Goal: Use online tool/utility: Use online tool/utility

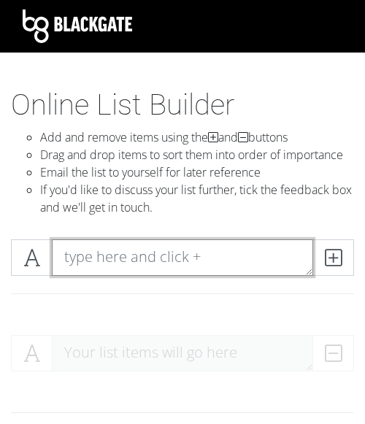
click at [182, 258] on textarea at bounding box center [182, 257] width 261 height 36
click at [216, 252] on textarea at bounding box center [182, 257] width 261 height 36
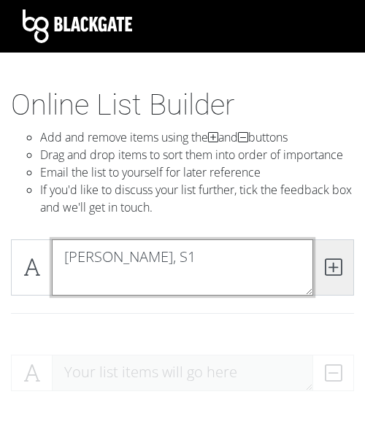
type textarea "[PERSON_NAME], S1"
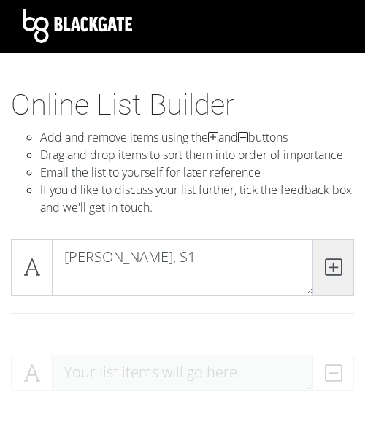
click at [342, 260] on span at bounding box center [333, 267] width 42 height 56
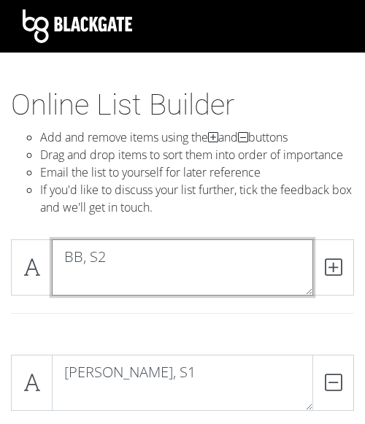
click at [134, 287] on textarea "BB, S2" at bounding box center [182, 267] width 261 height 56
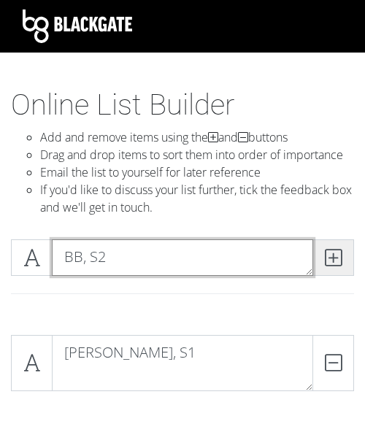
type textarea "BB, S2"
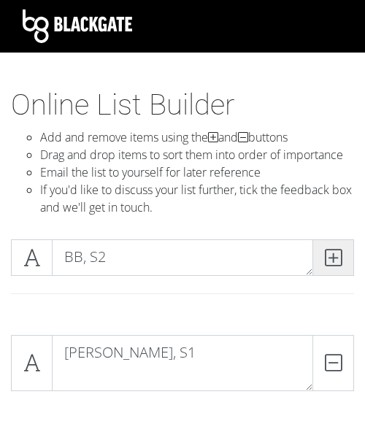
click at [328, 251] on icon at bounding box center [333, 257] width 17 height 15
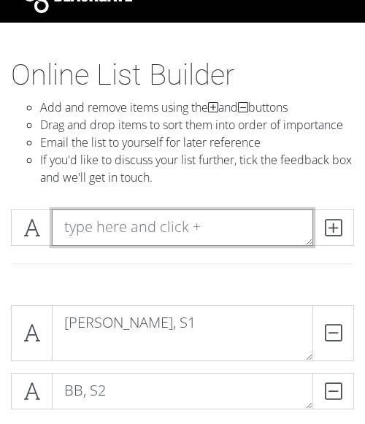
scroll to position [53, 0]
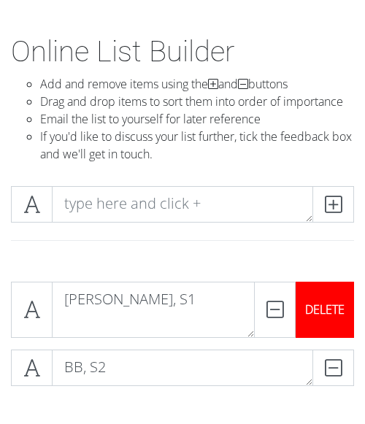
click at [330, 306] on div "DELETE" at bounding box center [324, 310] width 58 height 56
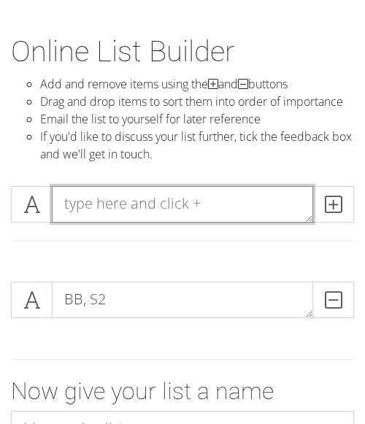
click at [176, 203] on textarea at bounding box center [182, 204] width 261 height 36
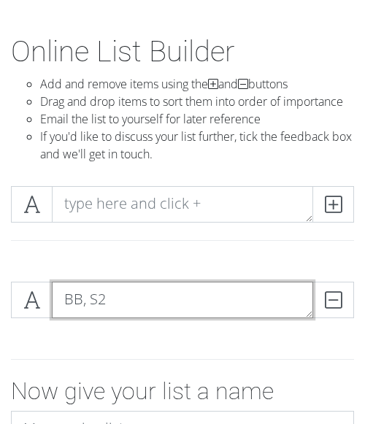
click at [111, 298] on textarea "BB, S2" at bounding box center [182, 300] width 261 height 36
type textarea "B.B., S1"
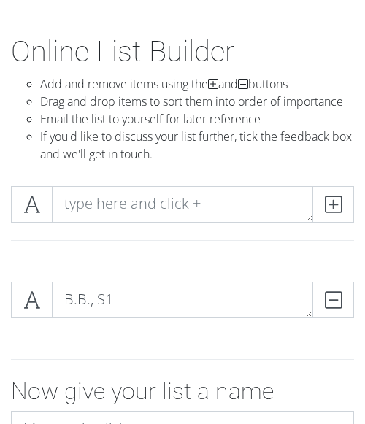
click at [262, 350] on div at bounding box center [182, 359] width 365 height 36
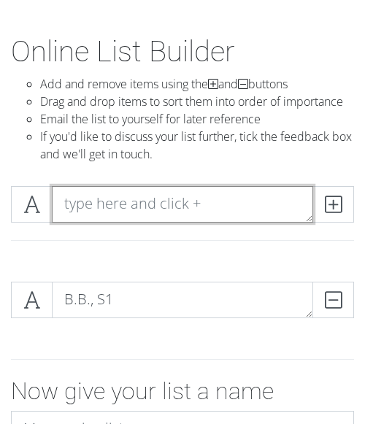
click at [92, 205] on textarea at bounding box center [182, 204] width 261 height 36
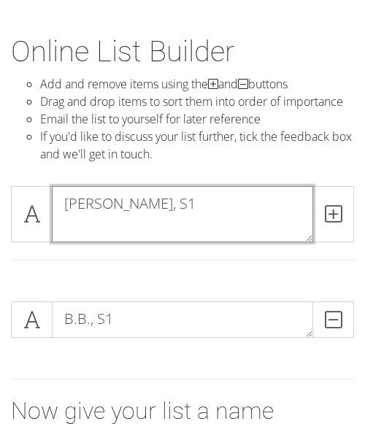
scroll to position [0, 0]
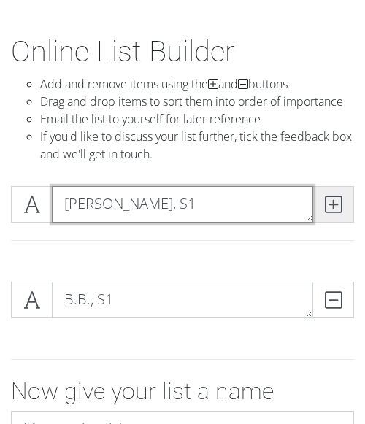
type textarea "[PERSON_NAME], S1"
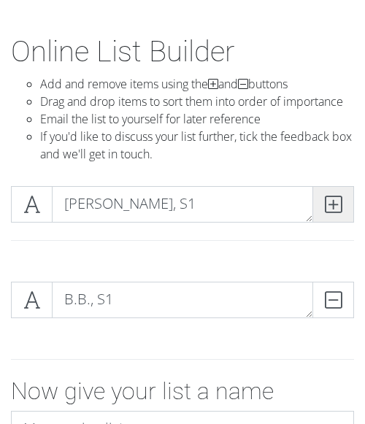
click at [334, 207] on icon at bounding box center [333, 204] width 17 height 15
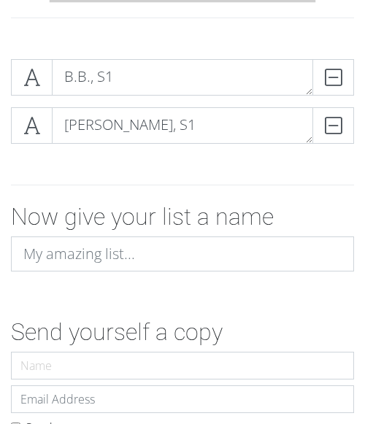
scroll to position [277, 0]
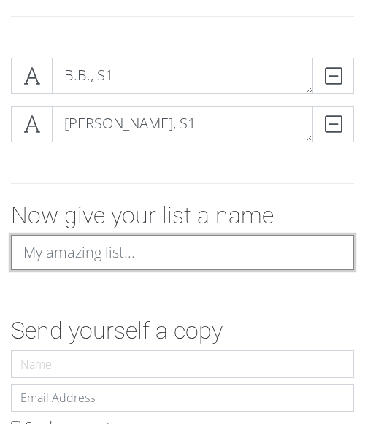
click at [198, 242] on input at bounding box center [182, 252] width 343 height 35
type input "All-Time Castaway Rankings"
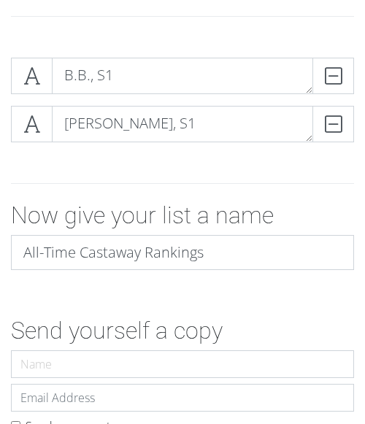
click at [236, 312] on form "B.B., S1 DELETE [PERSON_NAME], S1 DELETE Now give your list a name All-Time Cas…" at bounding box center [182, 260] width 365 height 429
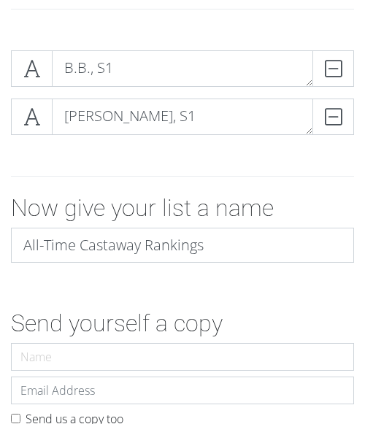
click at [254, 282] on form "B.B., S1 DELETE [PERSON_NAME], S1 DELETE Now give your list a name All-Time Cas…" at bounding box center [182, 253] width 365 height 429
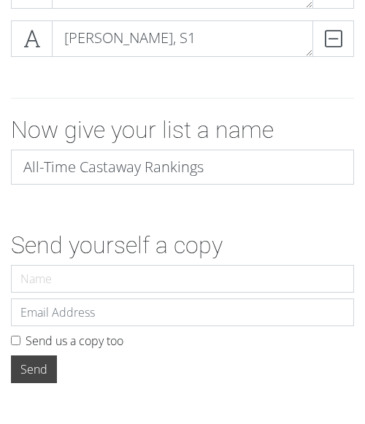
scroll to position [363, 0]
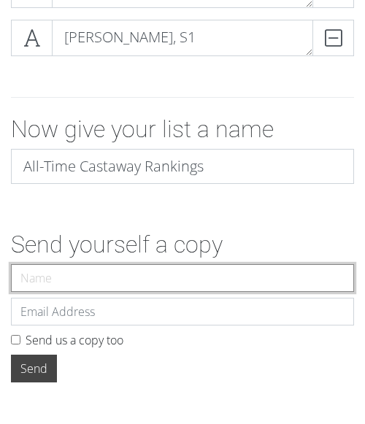
click at [140, 281] on input "Name" at bounding box center [182, 278] width 343 height 28
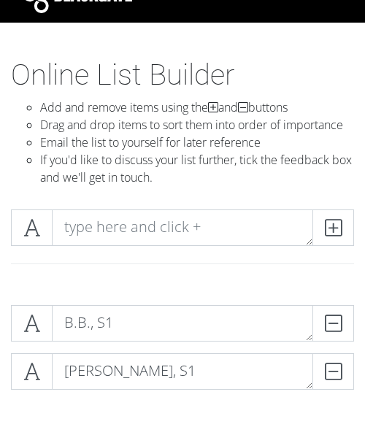
scroll to position [37, 0]
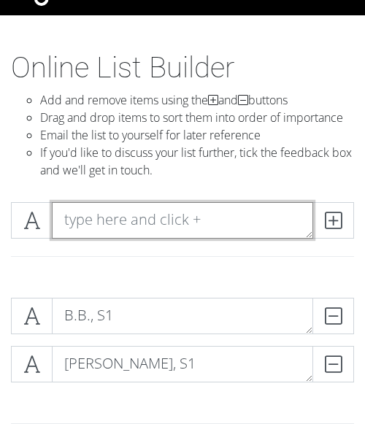
click at [158, 224] on textarea at bounding box center [182, 220] width 261 height 36
click at [198, 212] on textarea "[PERSON_NAME], S" at bounding box center [182, 220] width 261 height 36
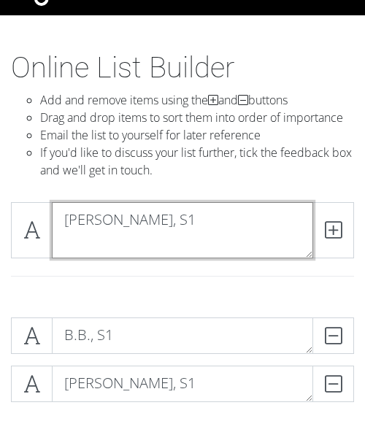
scroll to position [0, 0]
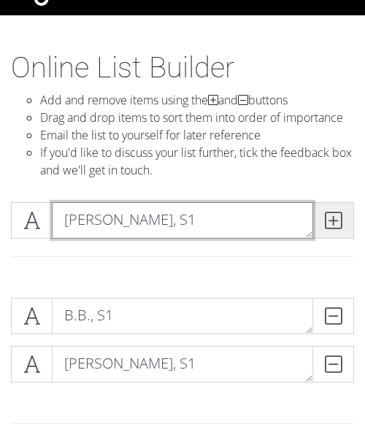
type textarea "[PERSON_NAME], S1"
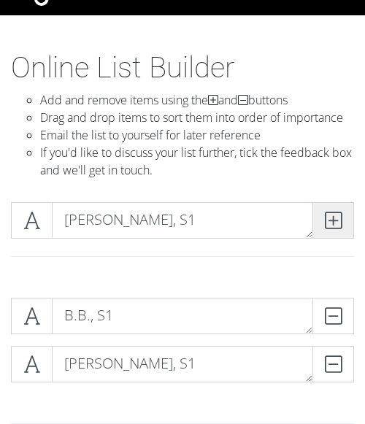
click at [338, 222] on icon at bounding box center [333, 220] width 17 height 15
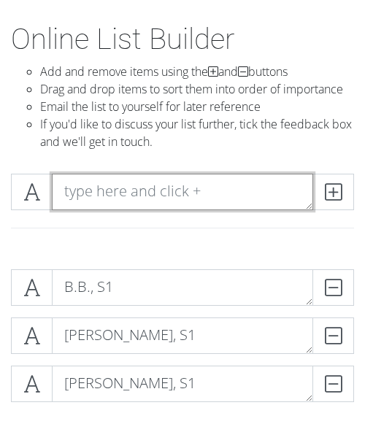
scroll to position [141, 0]
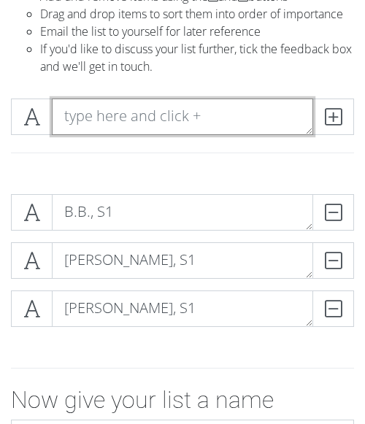
click at [219, 131] on textarea at bounding box center [182, 116] width 261 height 36
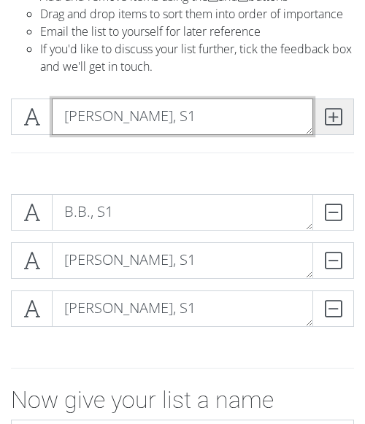
type textarea "[PERSON_NAME], S1"
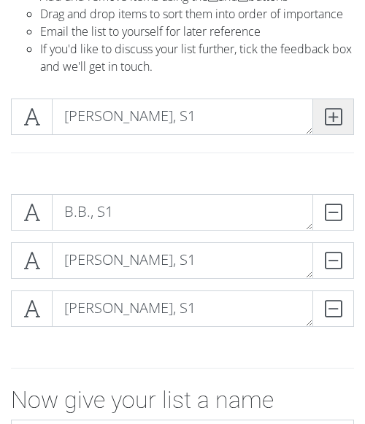
click at [340, 115] on icon at bounding box center [333, 116] width 17 height 15
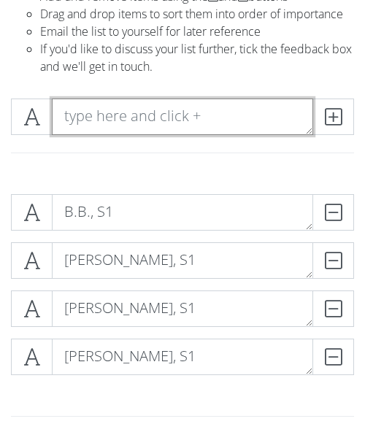
click at [203, 123] on textarea at bounding box center [182, 116] width 261 height 36
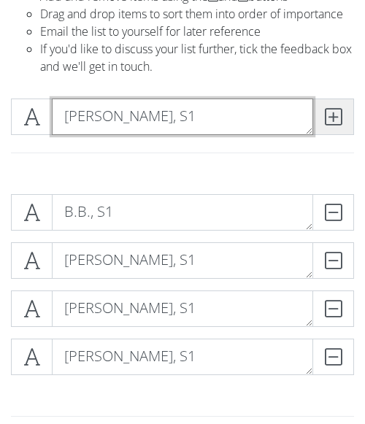
type textarea "[PERSON_NAME], S1"
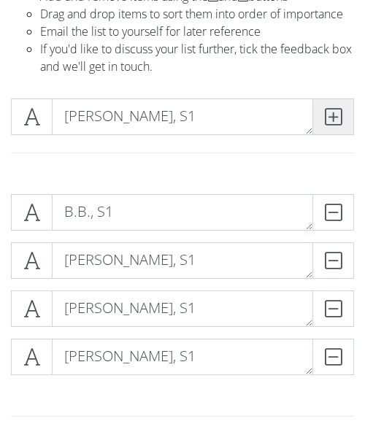
click at [338, 123] on icon at bounding box center [333, 116] width 17 height 15
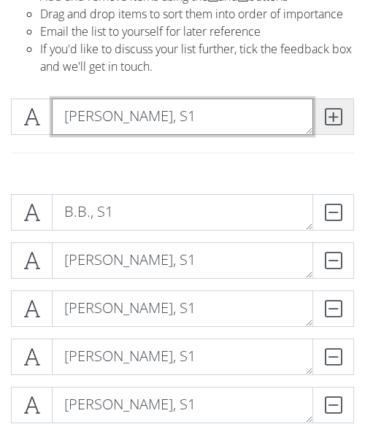
type textarea "[PERSON_NAME], S1"
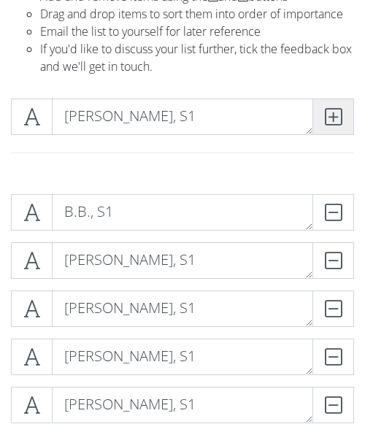
click at [341, 109] on span at bounding box center [333, 116] width 42 height 36
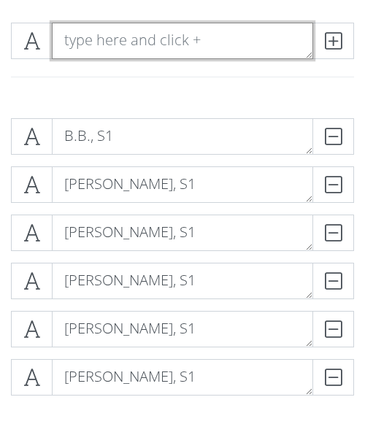
scroll to position [212, 0]
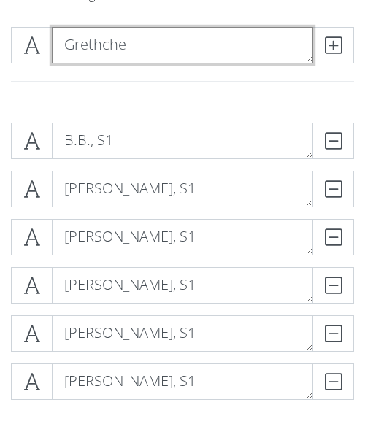
type textarea "Grethchen"
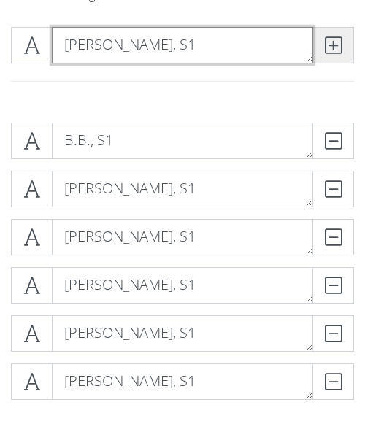
type textarea "[PERSON_NAME], S1"
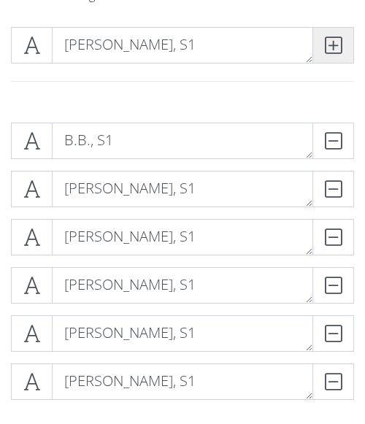
click at [331, 47] on icon at bounding box center [333, 45] width 17 height 15
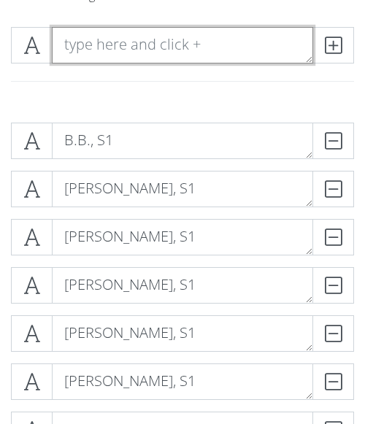
click at [107, 46] on textarea at bounding box center [182, 45] width 261 height 36
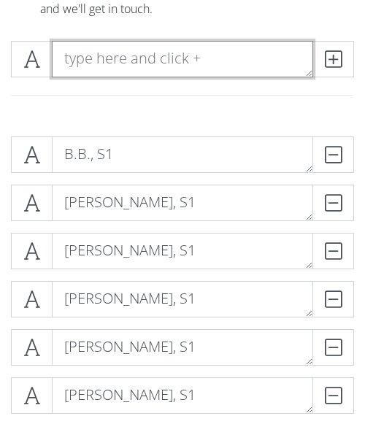
scroll to position [188, 0]
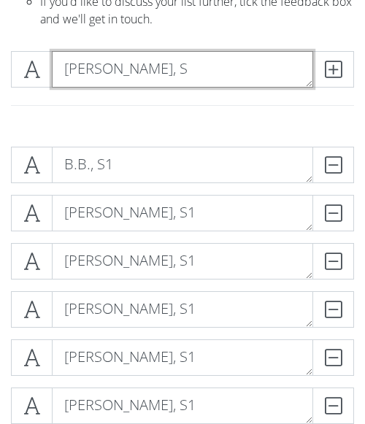
click at [260, 52] on textarea "[PERSON_NAME], S" at bounding box center [182, 69] width 261 height 36
click at [237, 65] on textarea "[PERSON_NAME], S" at bounding box center [182, 69] width 261 height 36
type textarea "[PERSON_NAME], S1"
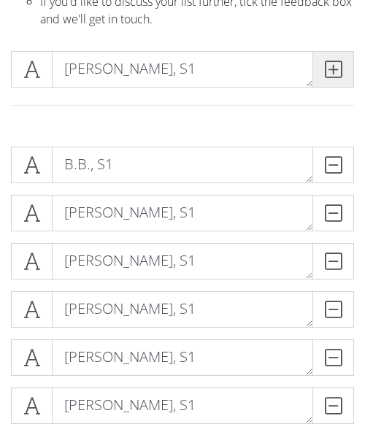
click at [333, 72] on icon at bounding box center [333, 69] width 17 height 15
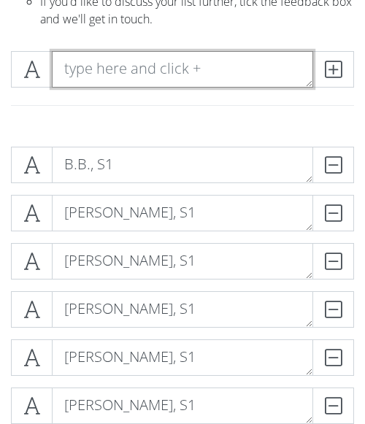
click at [222, 75] on textarea at bounding box center [182, 69] width 261 height 36
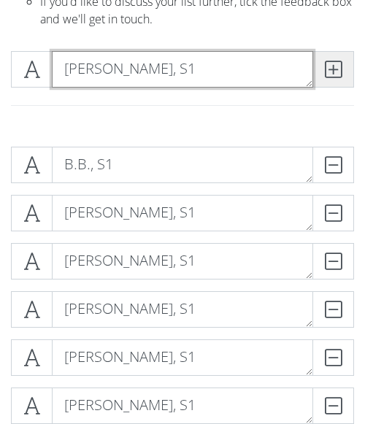
type textarea "[PERSON_NAME], S1"
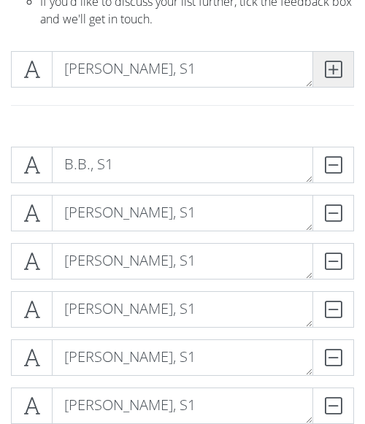
click at [342, 71] on span at bounding box center [333, 69] width 42 height 36
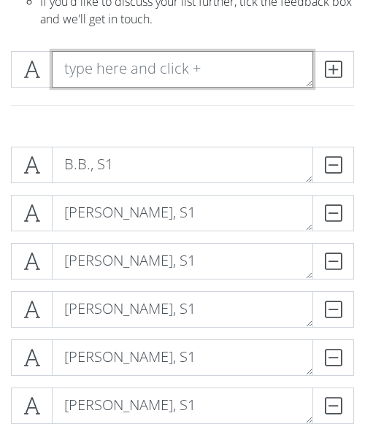
click at [95, 70] on textarea at bounding box center [182, 69] width 261 height 36
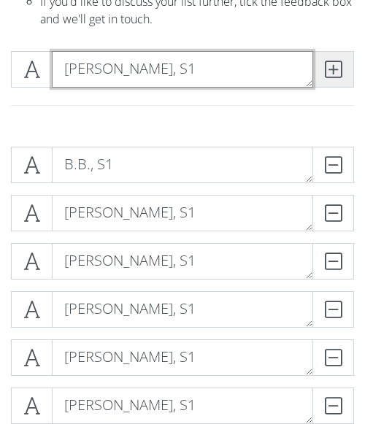
type textarea "[PERSON_NAME], S1"
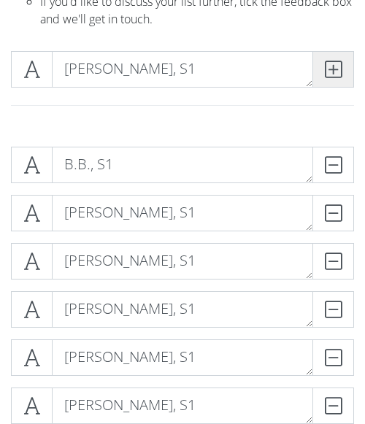
click at [331, 72] on icon at bounding box center [333, 69] width 17 height 15
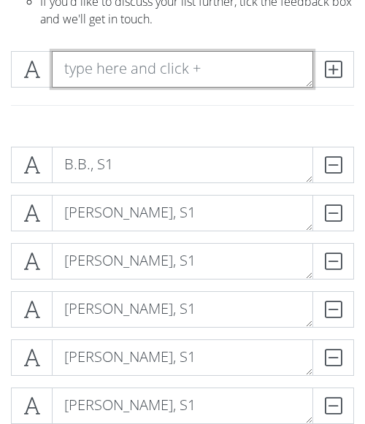
click at [179, 70] on textarea at bounding box center [182, 69] width 261 height 36
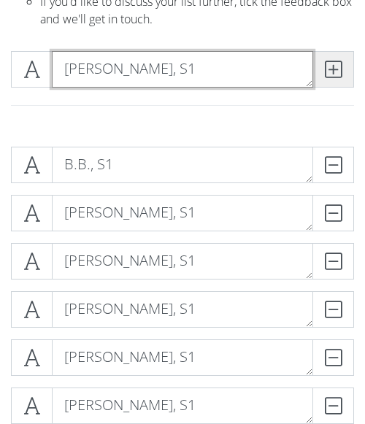
type textarea "[PERSON_NAME], S1"
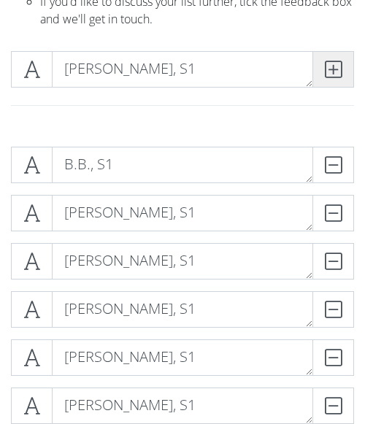
click at [335, 66] on icon at bounding box center [333, 69] width 17 height 15
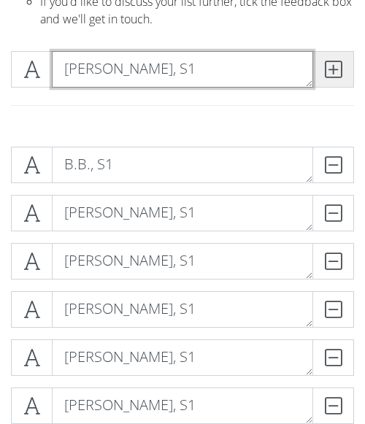
type textarea "[PERSON_NAME], S1"
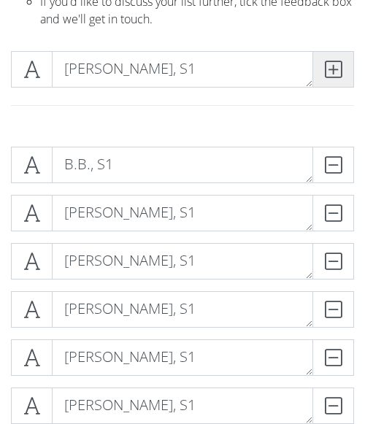
click at [329, 63] on icon at bounding box center [333, 69] width 17 height 15
click at [335, 72] on icon at bounding box center [333, 69] width 17 height 15
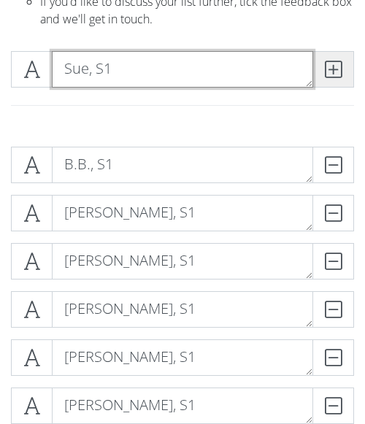
type textarea "Sue, S1"
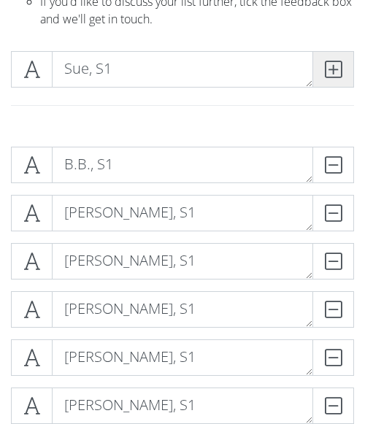
click at [333, 67] on icon at bounding box center [333, 69] width 17 height 15
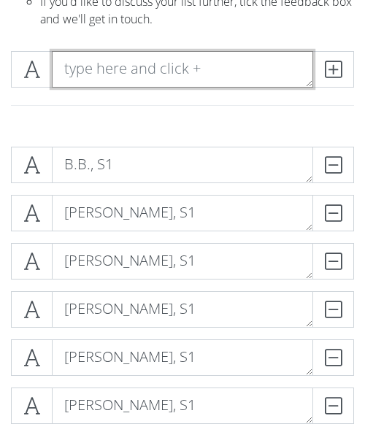
click at [175, 72] on textarea at bounding box center [182, 69] width 261 height 36
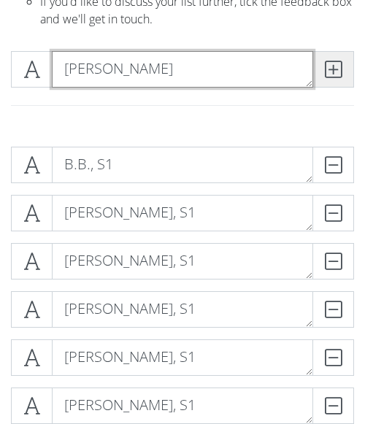
type textarea "[PERSON_NAME]"
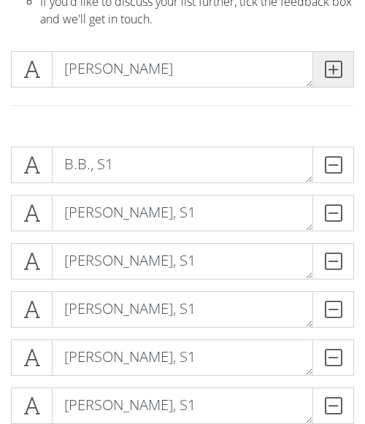
click at [329, 66] on icon at bounding box center [333, 69] width 17 height 15
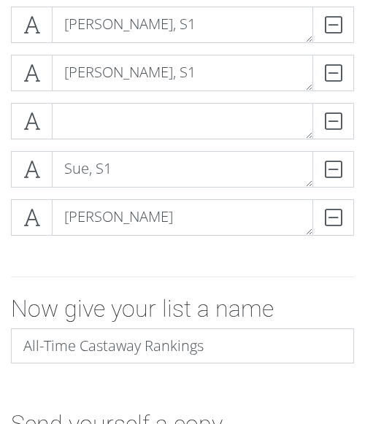
scroll to position [807, 0]
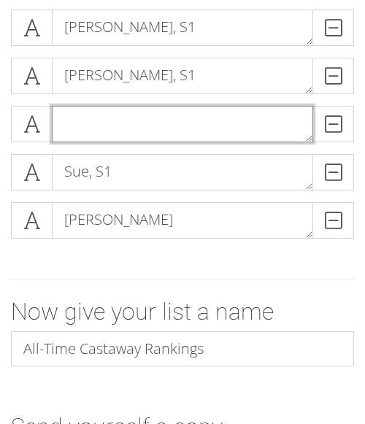
click at [185, 128] on textarea at bounding box center [182, 124] width 261 height 36
type textarea "[PERSON_NAME], S1"
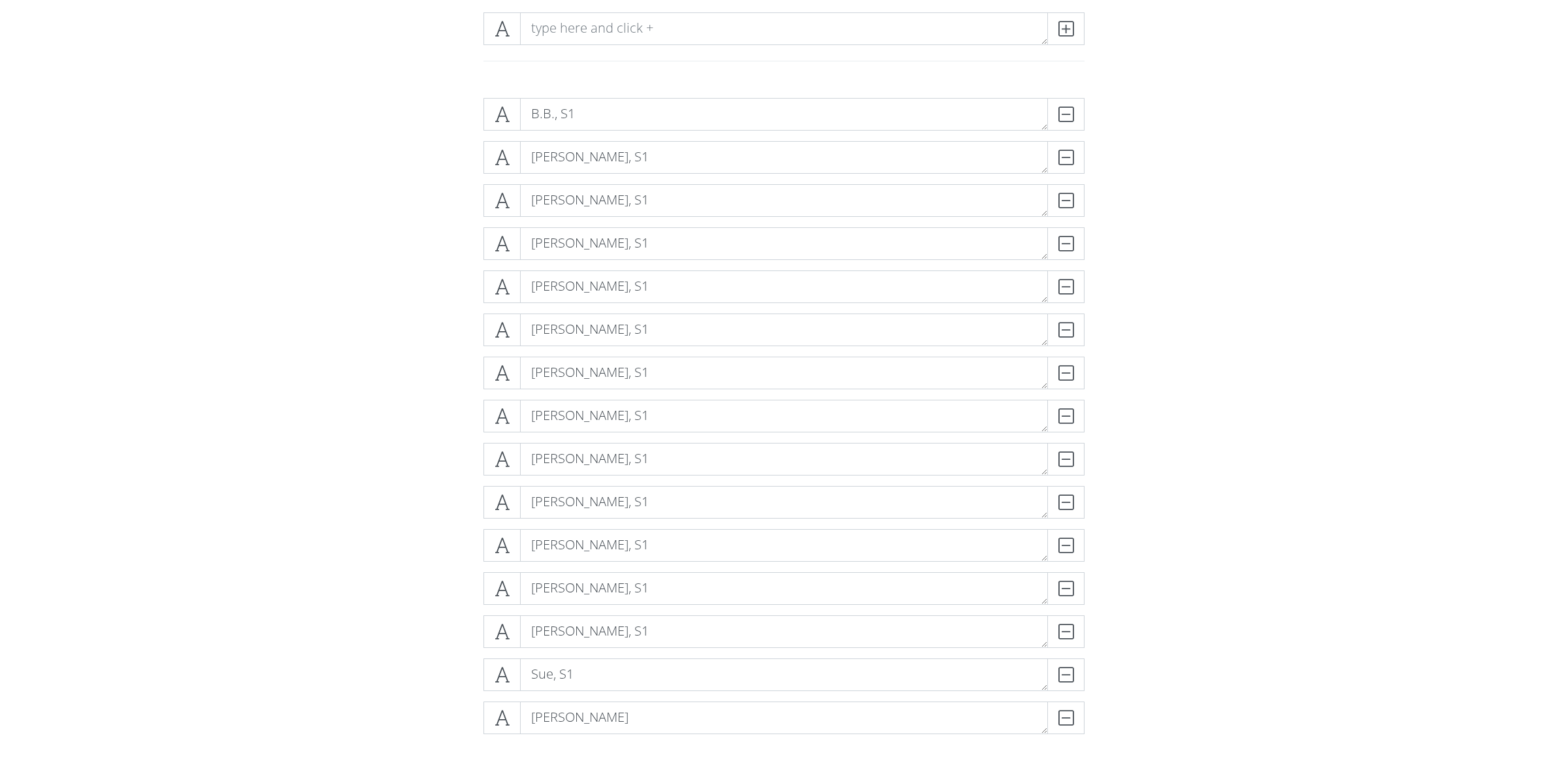
scroll to position [0, 0]
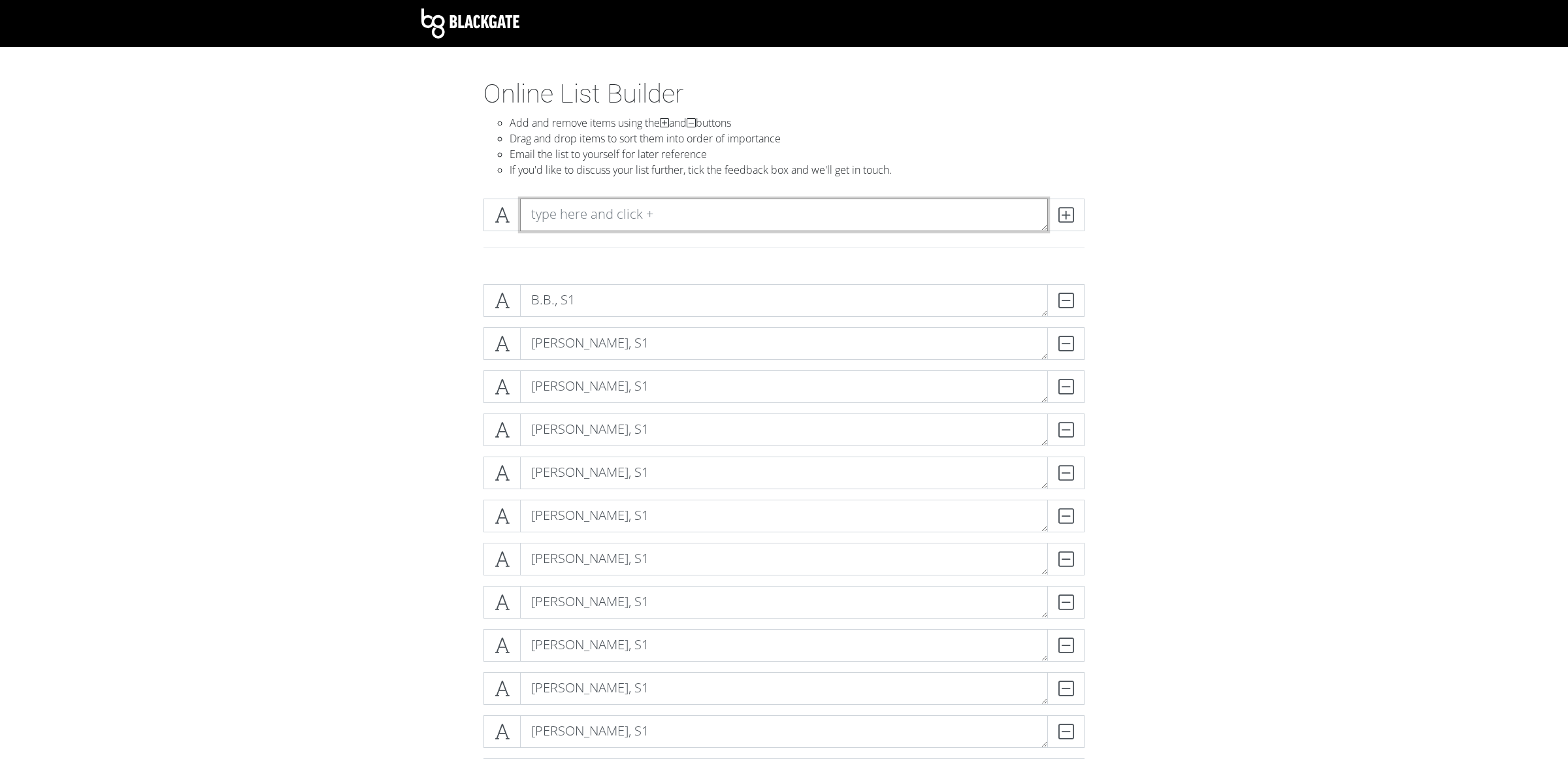
click at [326, 221] on textarea at bounding box center [784, 215] width 528 height 32
type textarea "[PERSON_NAME], S1"
click at [326, 218] on icon at bounding box center [1066, 215] width 15 height 13
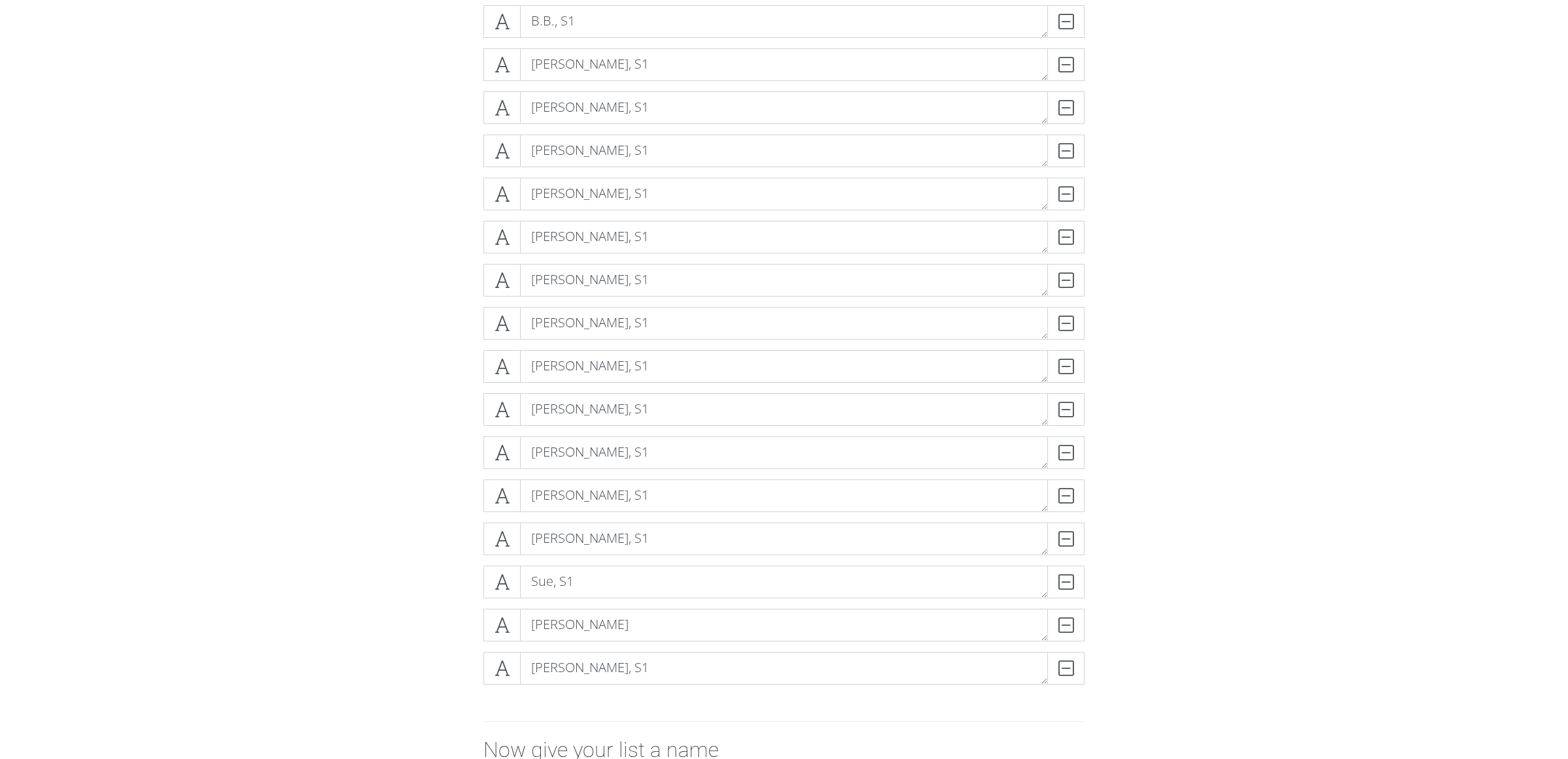
scroll to position [266, 0]
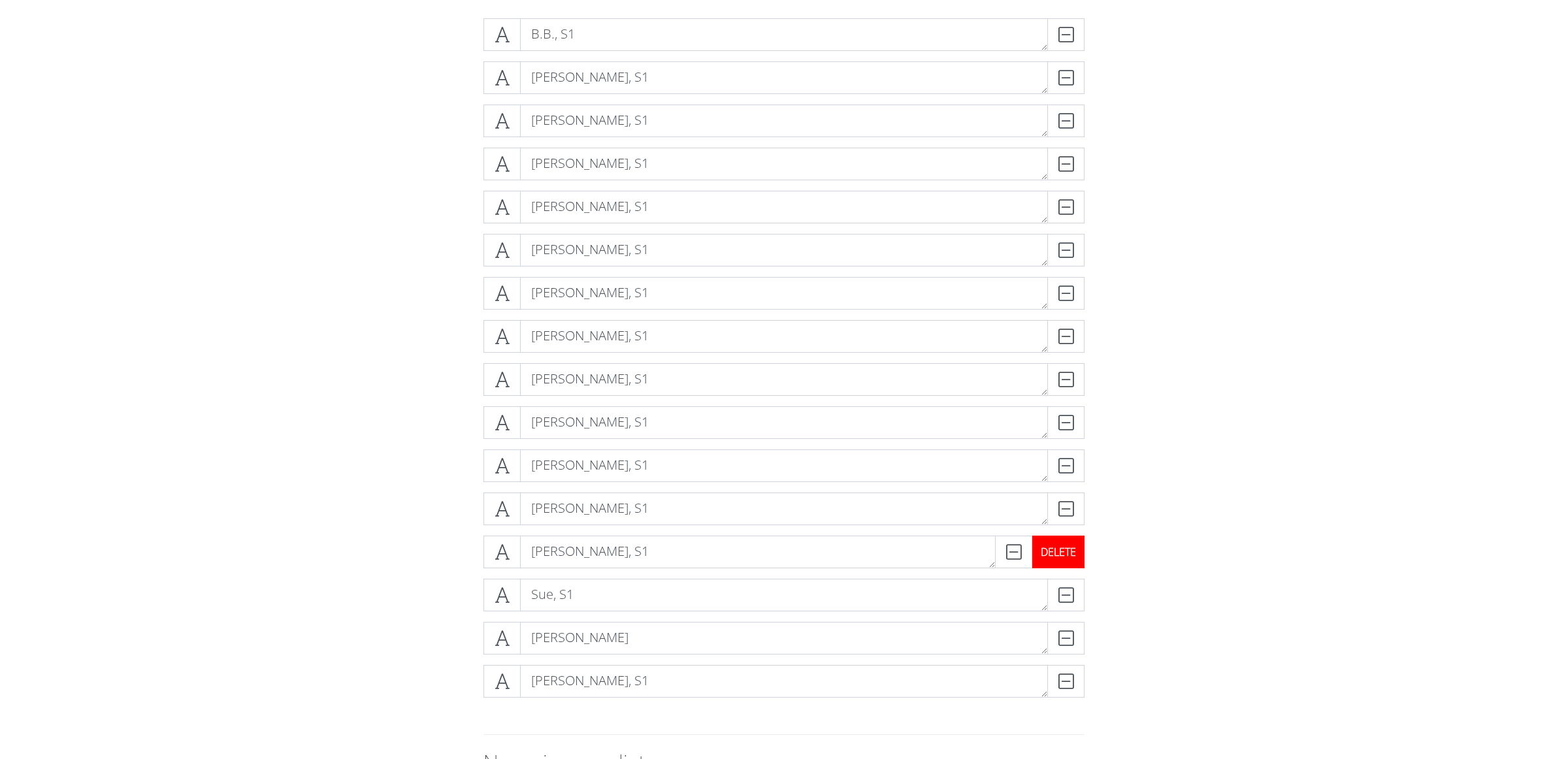
click at [326, 379] on div "DELETE" at bounding box center [1058, 551] width 52 height 32
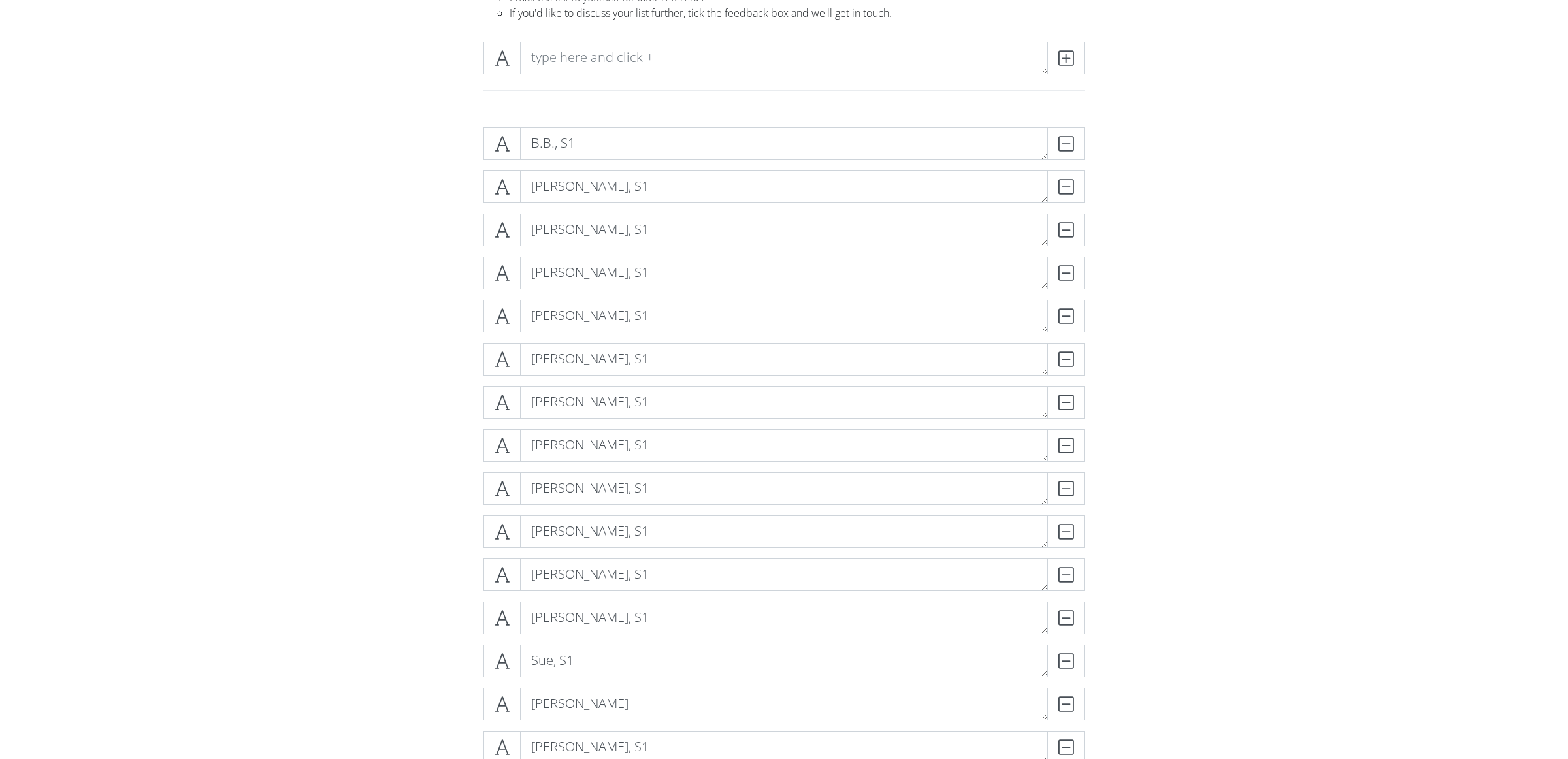
scroll to position [0, 0]
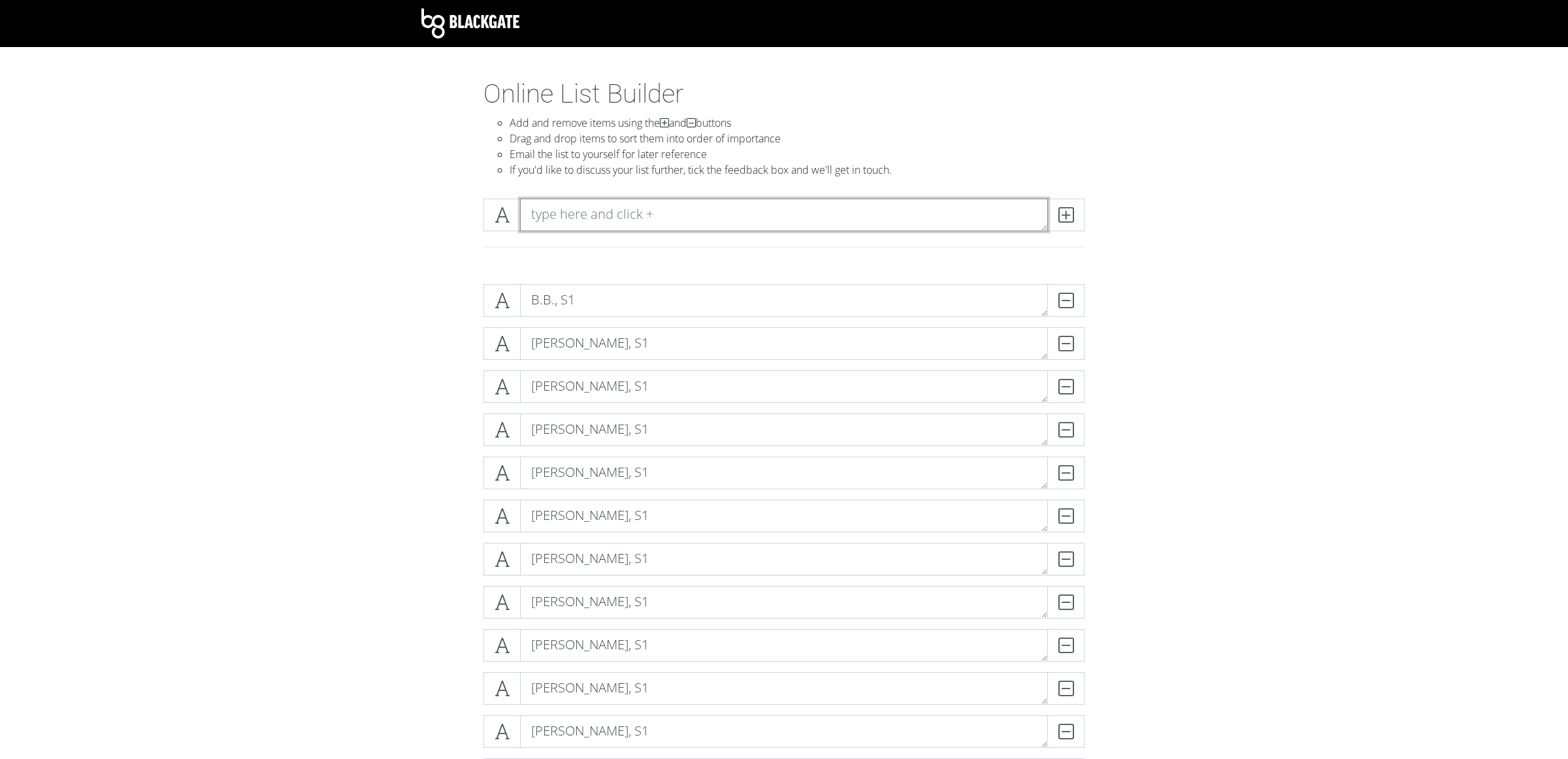
click at [326, 219] on textarea at bounding box center [784, 215] width 528 height 32
type textarea "[PERSON_NAME], S1"
click at [326, 218] on icon at bounding box center [1066, 215] width 15 height 13
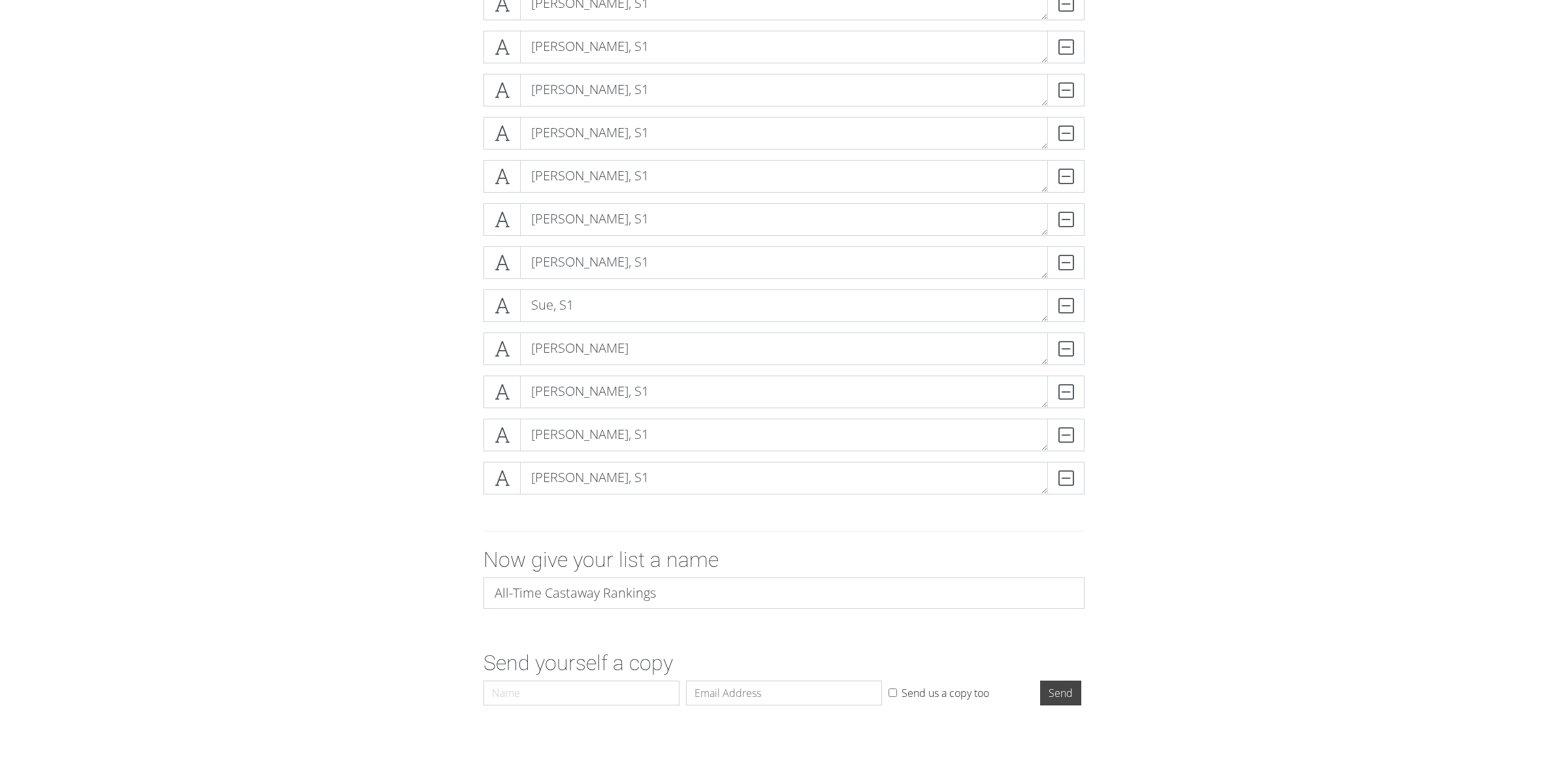
scroll to position [463, 0]
click at [326, 354] on textarea "[PERSON_NAME]" at bounding box center [784, 355] width 528 height 32
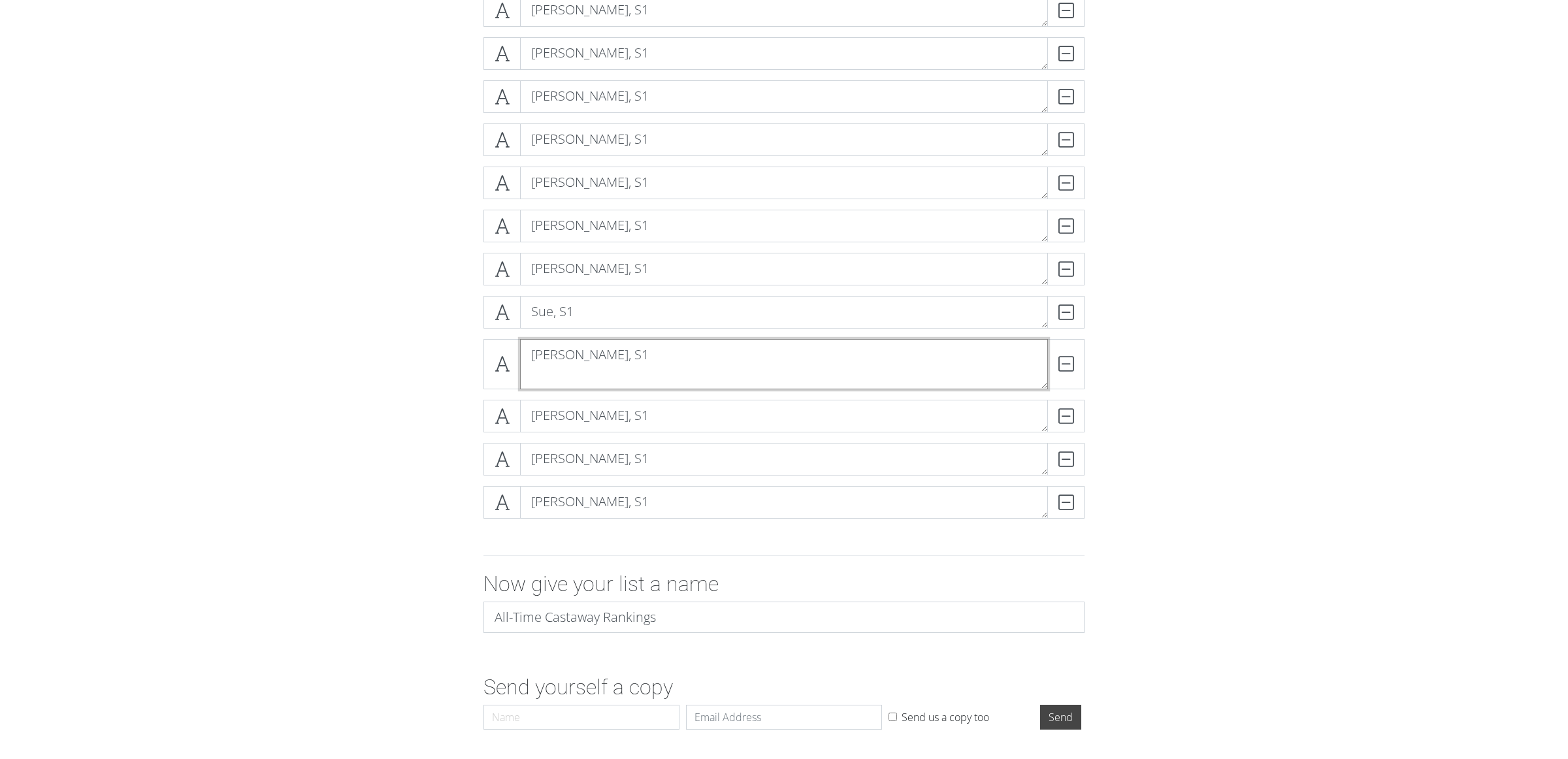
scroll to position [0, 0]
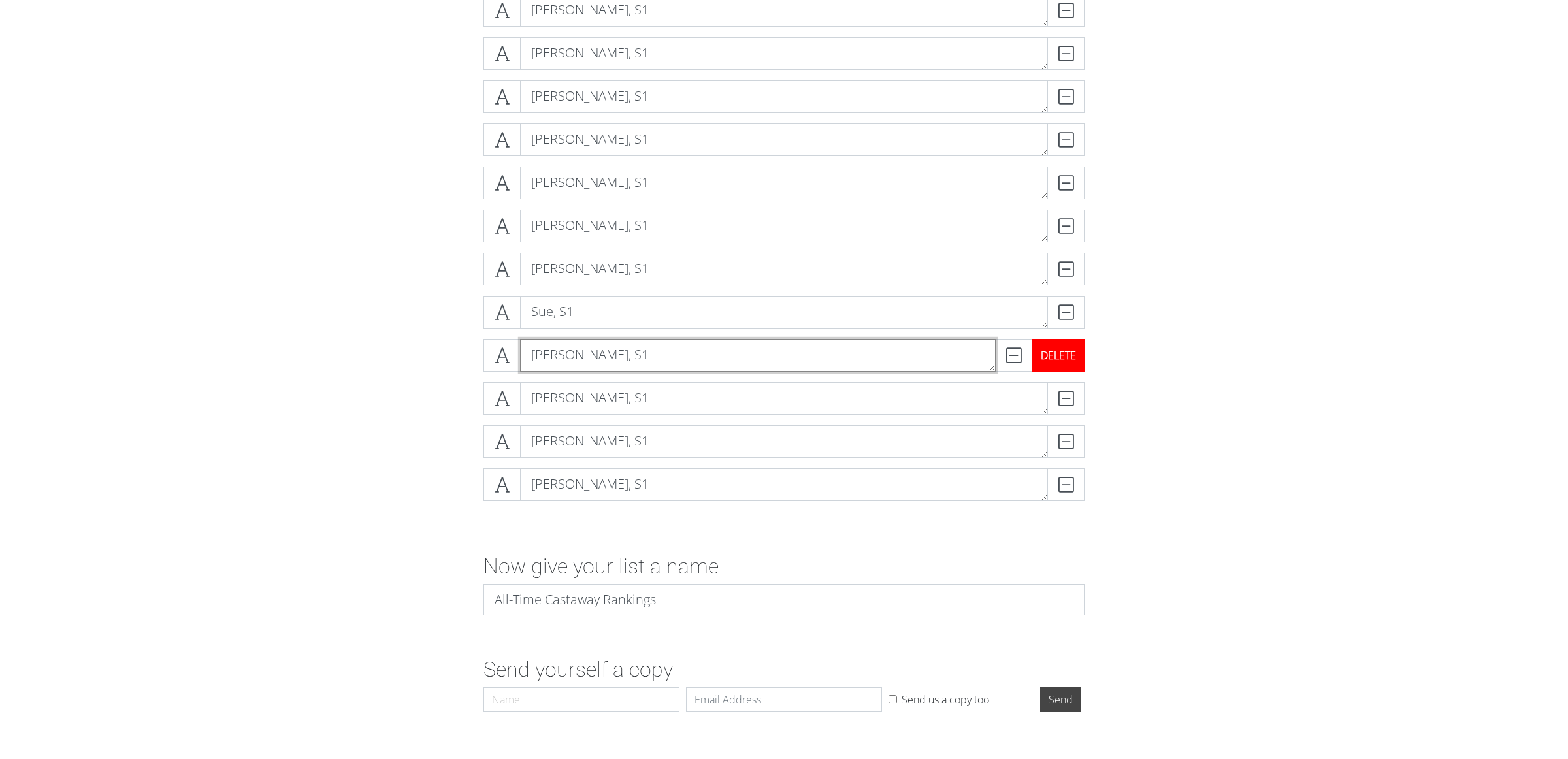
type textarea "[PERSON_NAME], S1"
click at [326, 362] on div "DELETE" at bounding box center [1058, 355] width 52 height 32
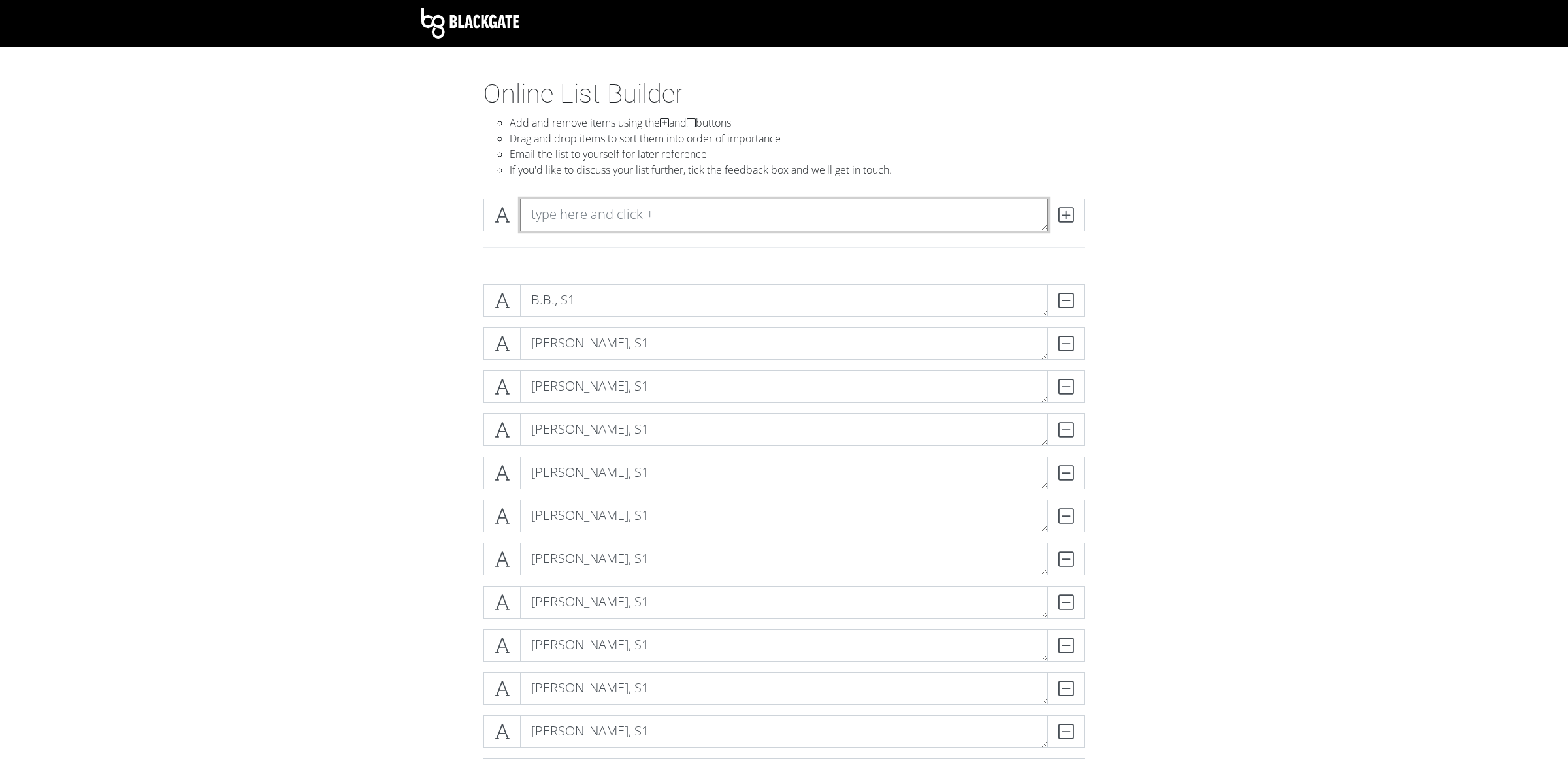
click at [326, 213] on textarea at bounding box center [784, 215] width 528 height 32
type textarea "[PERSON_NAME], S1"
click at [326, 214] on icon at bounding box center [1066, 215] width 15 height 13
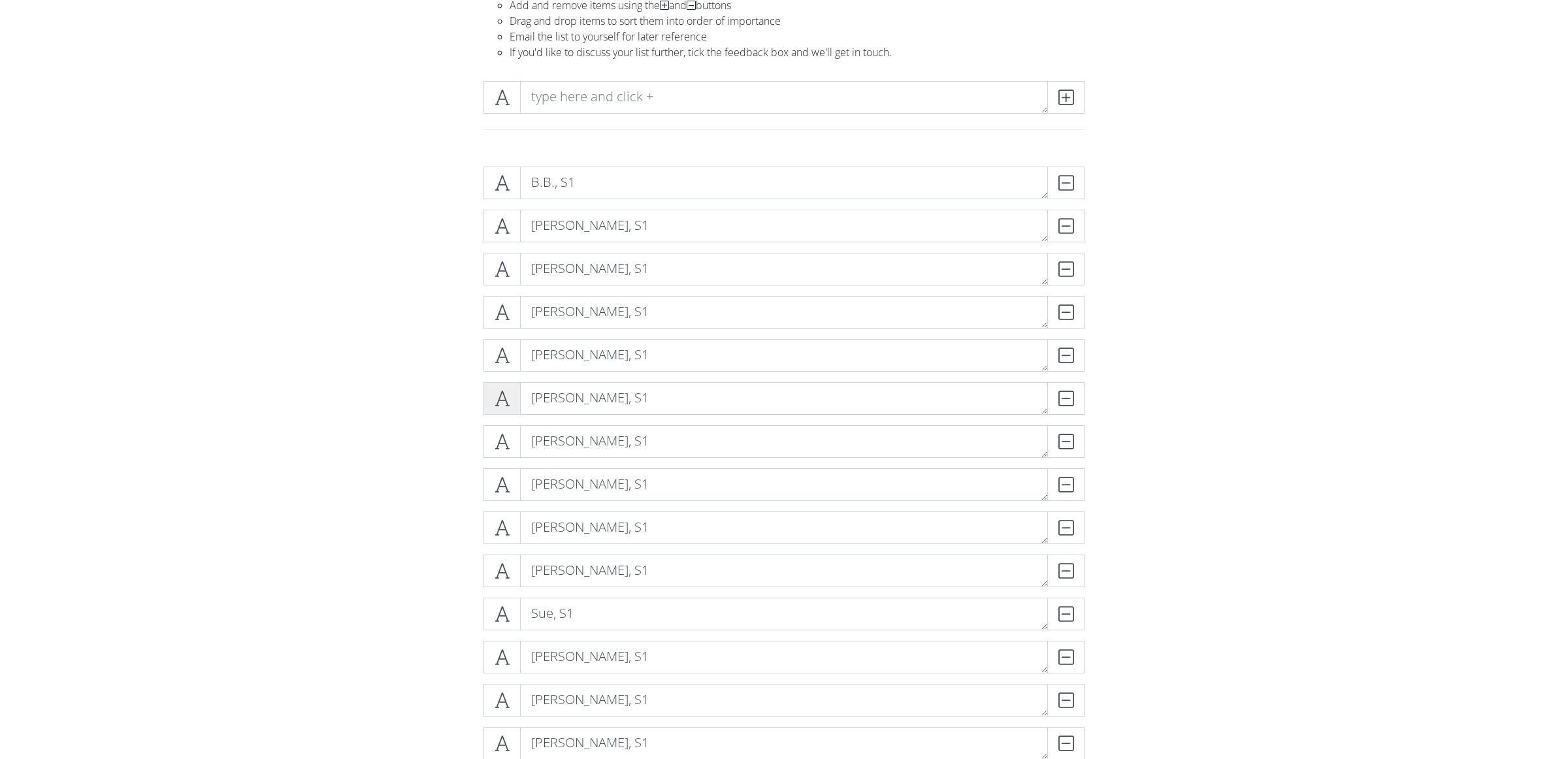
scroll to position [102, 0]
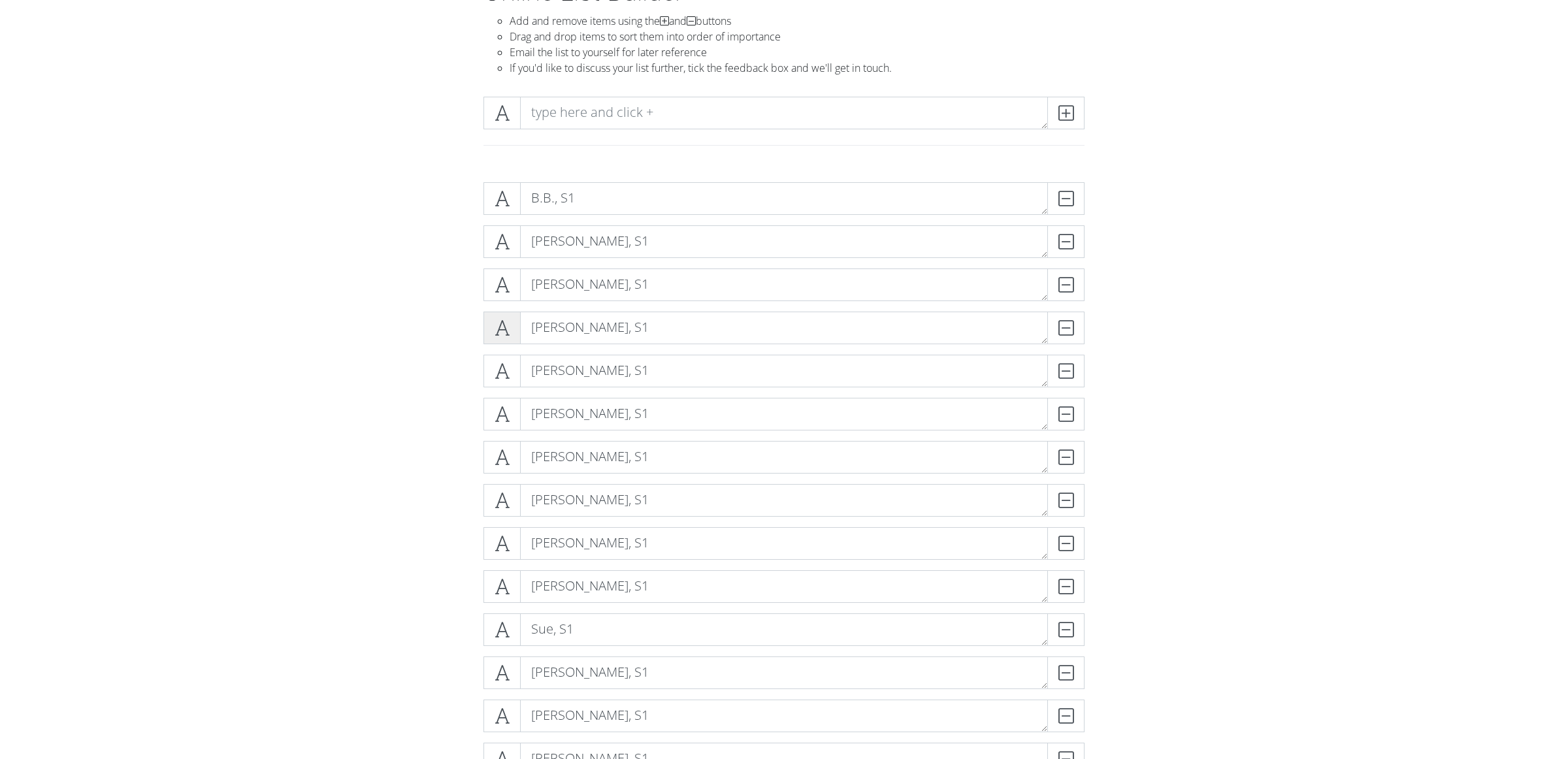
click at [326, 332] on icon at bounding box center [501, 328] width 15 height 13
click at [326, 240] on icon at bounding box center [501, 242] width 15 height 13
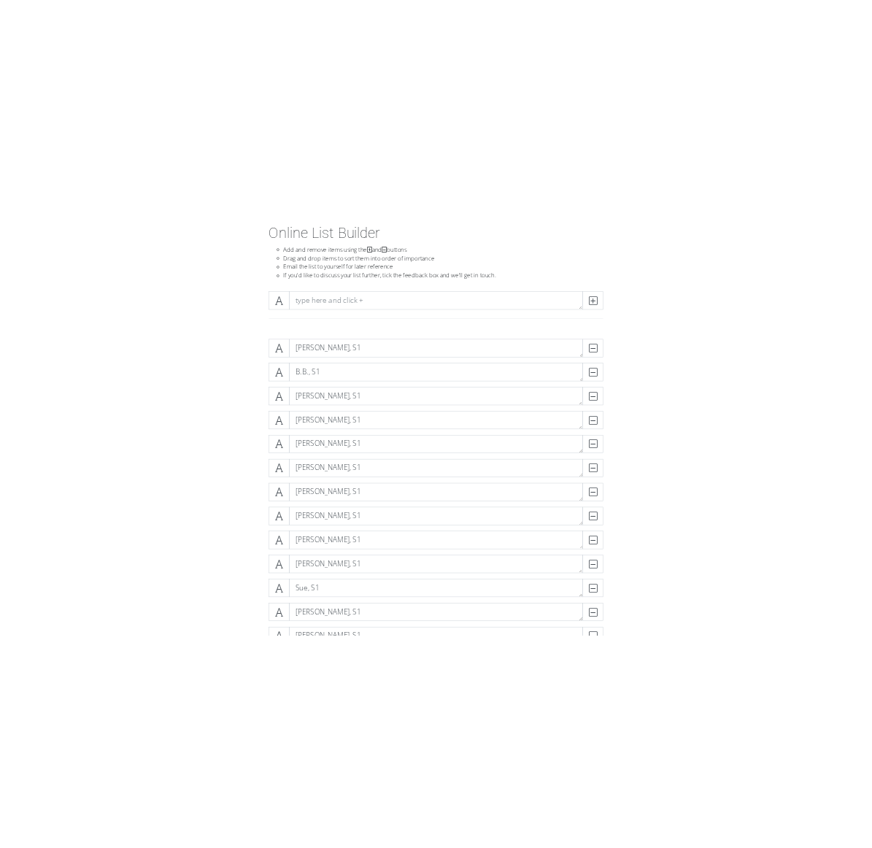
scroll to position [0, 0]
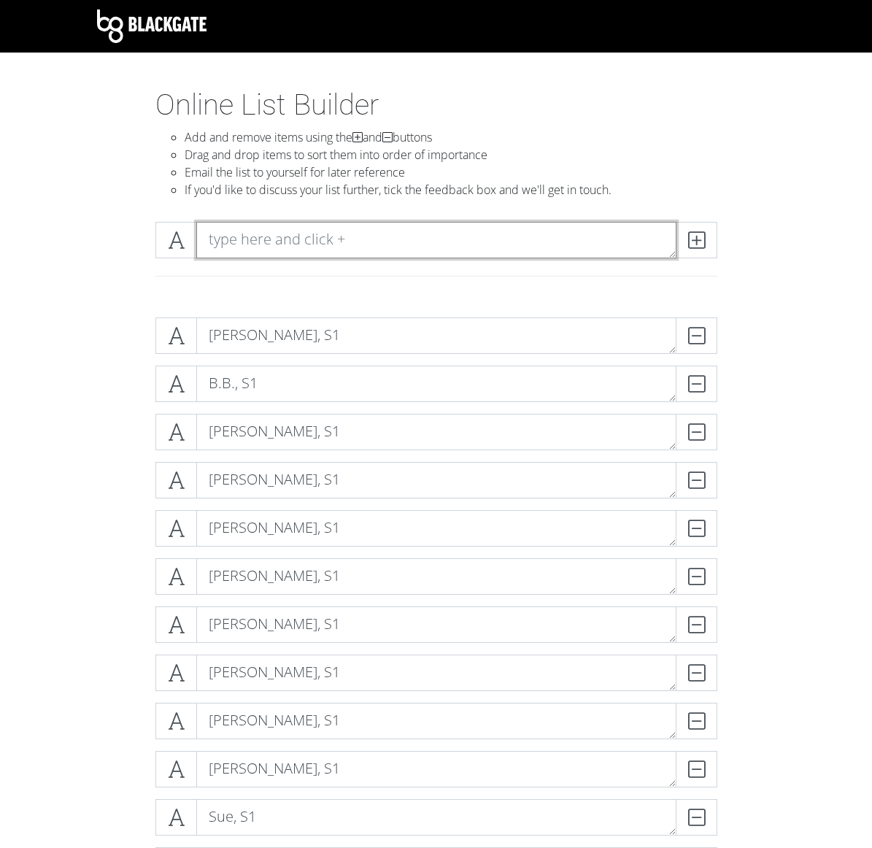
click at [325, 242] on textarea at bounding box center [436, 240] width 480 height 36
type textarea "Debb, S2"
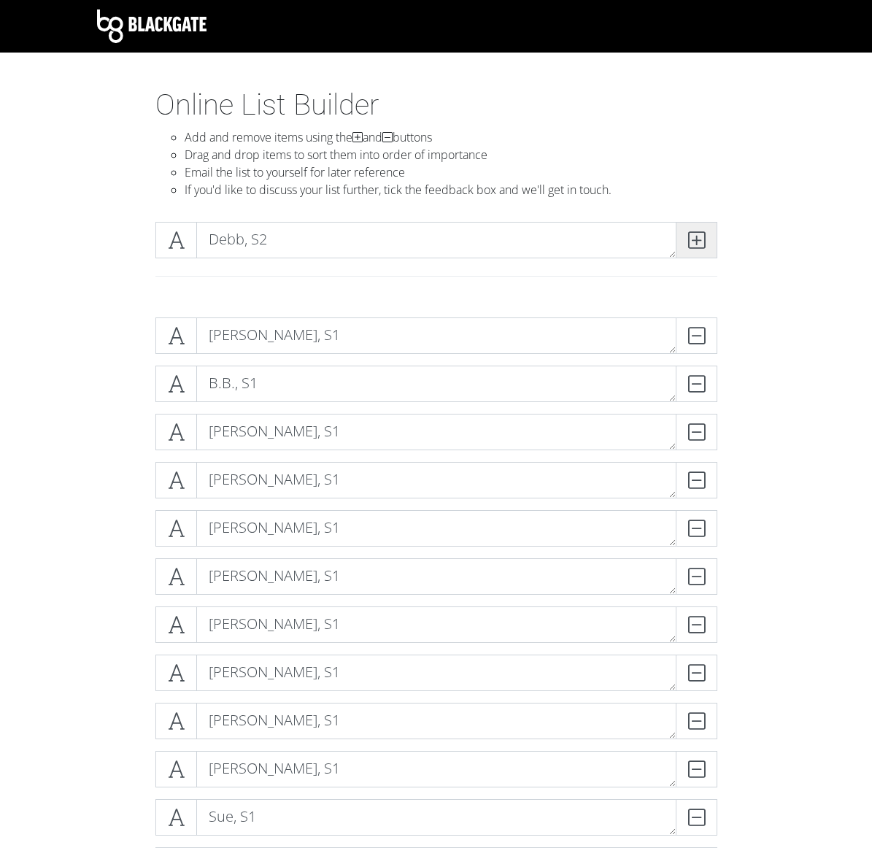
click at [364, 239] on icon at bounding box center [696, 240] width 17 height 15
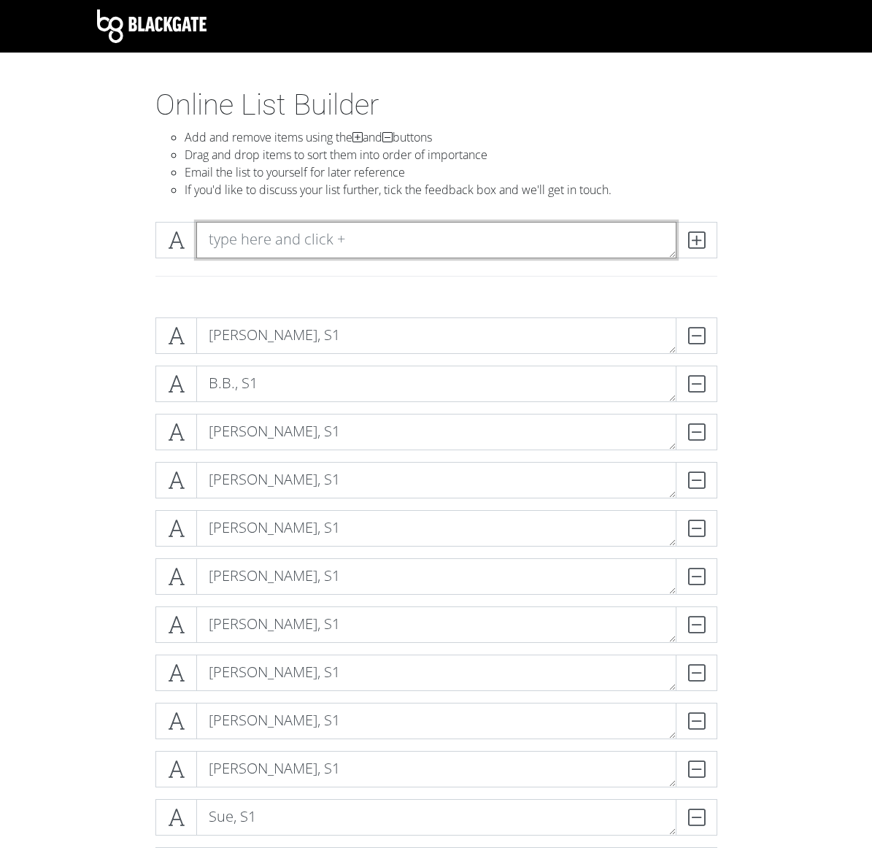
click at [364, 240] on textarea at bounding box center [436, 240] width 480 height 36
type textarea "Kel, S2"
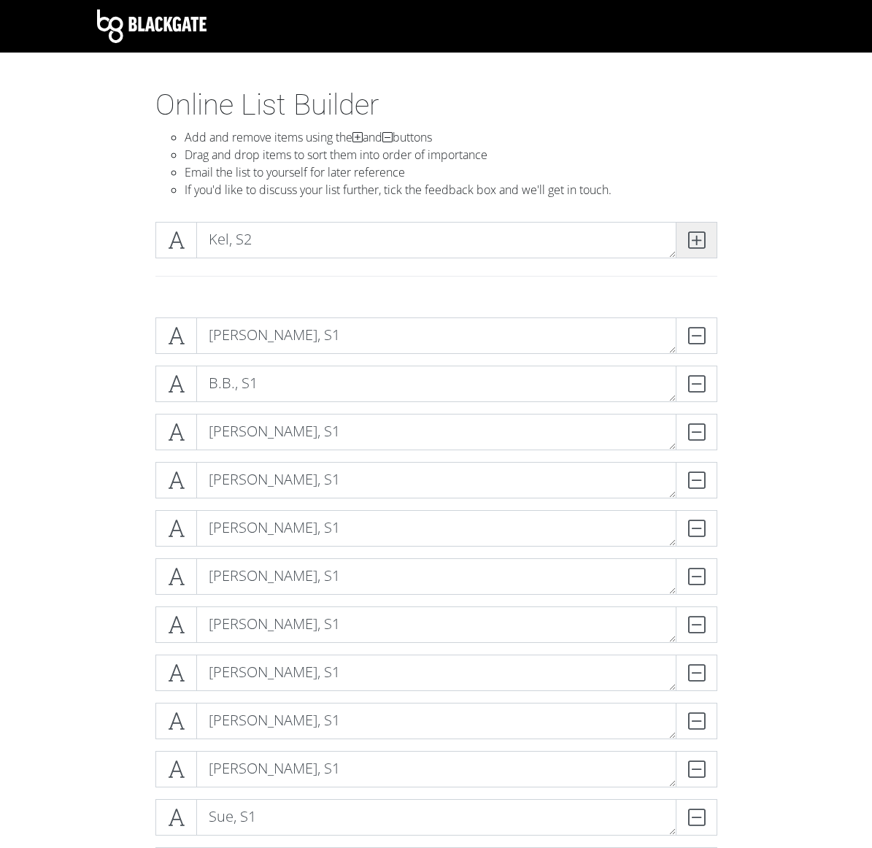
click at [364, 234] on icon at bounding box center [696, 240] width 17 height 15
type textarea "[PERSON_NAME]"
type textarea "[PERSON_NAME], S2"
click at [364, 228] on span at bounding box center [697, 240] width 42 height 36
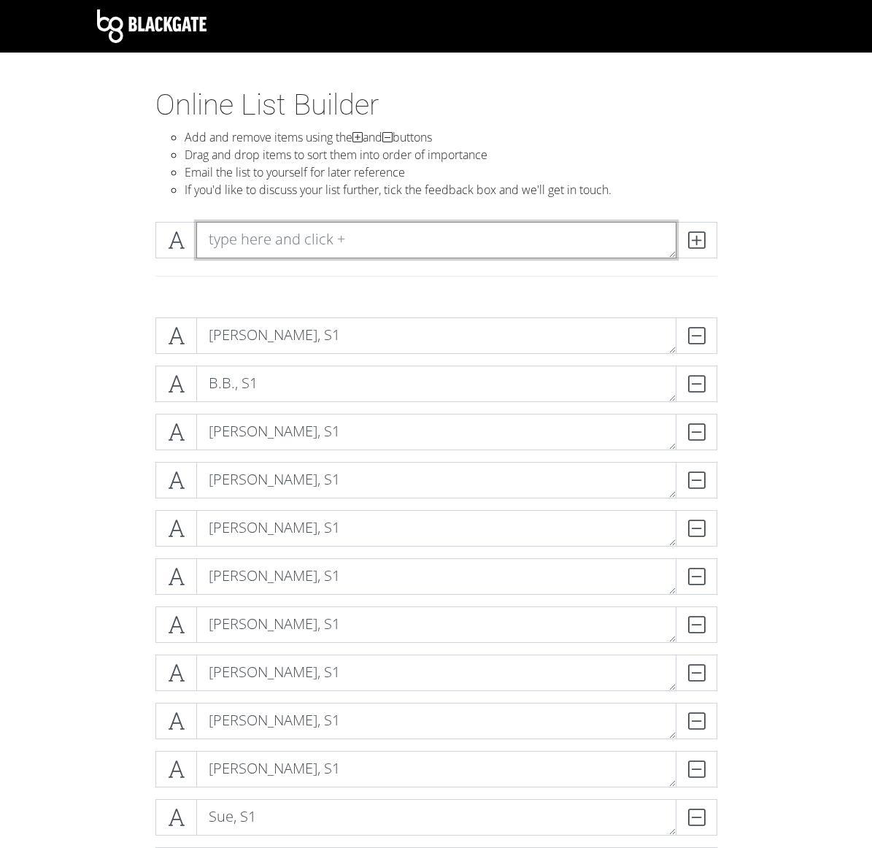
click at [364, 240] on textarea at bounding box center [436, 240] width 480 height 36
type textarea "[PERSON_NAME], S2"
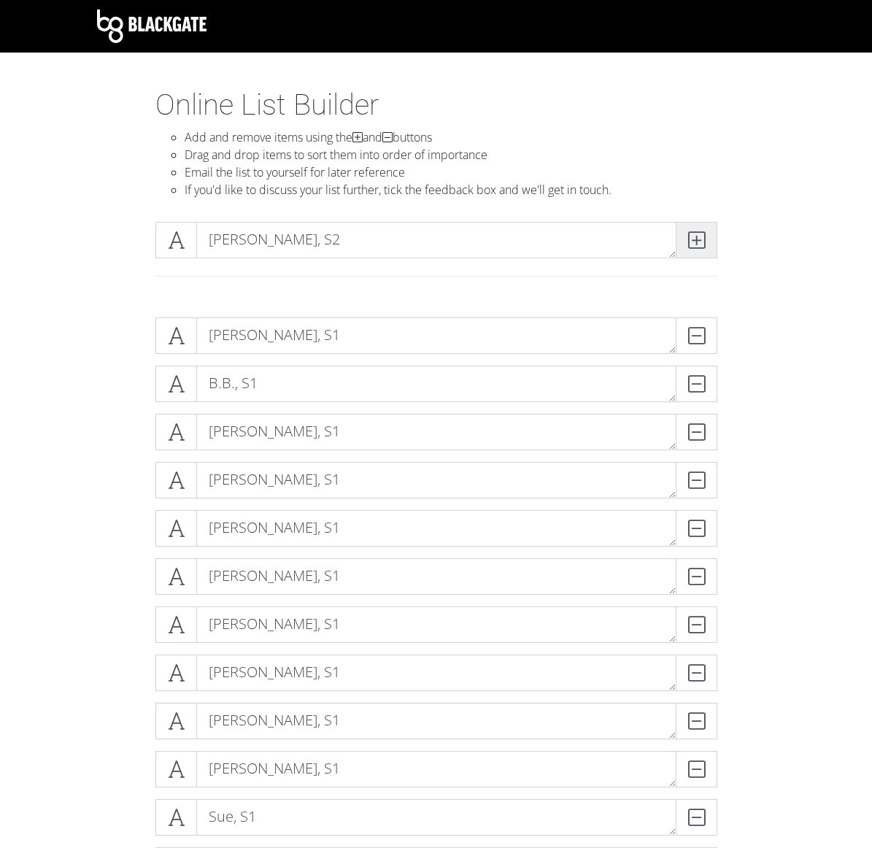
click at [364, 233] on icon at bounding box center [696, 240] width 17 height 15
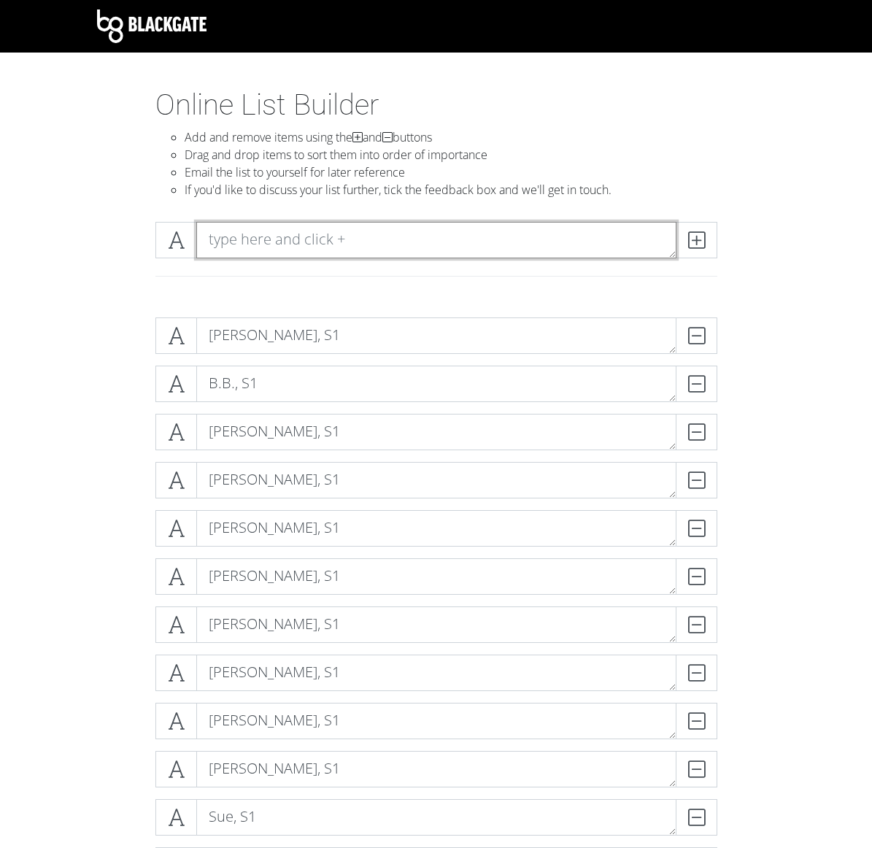
click at [364, 239] on textarea at bounding box center [436, 240] width 480 height 36
type textarea "Kimmi"
type textarea "Kimmie, S2"
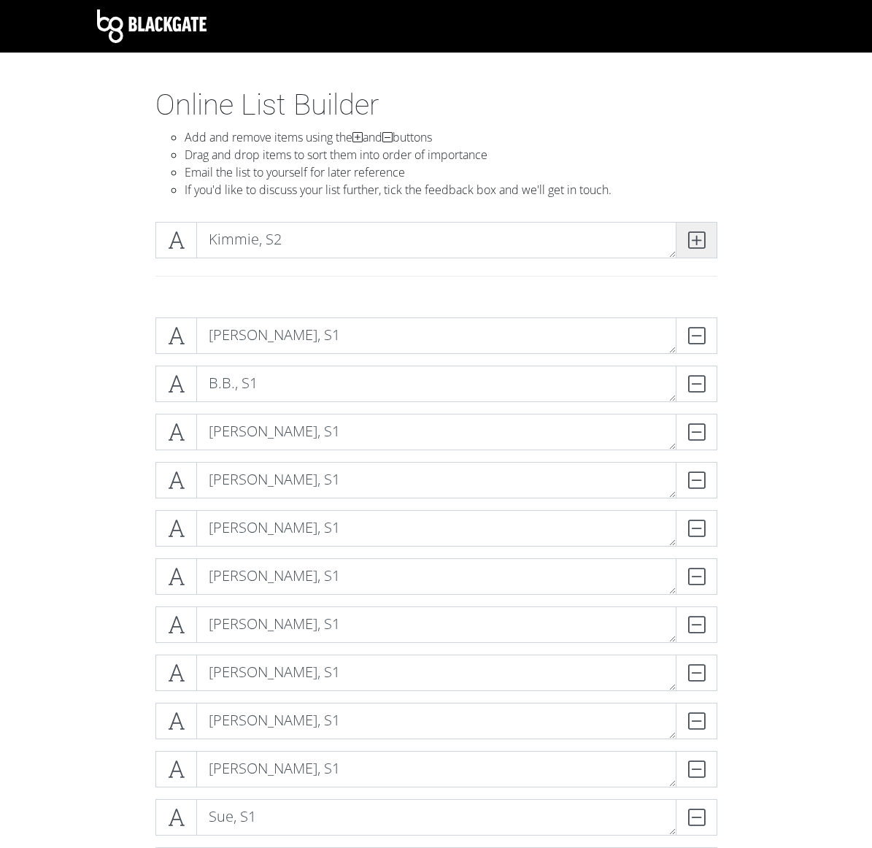
click at [364, 236] on icon at bounding box center [696, 240] width 17 height 15
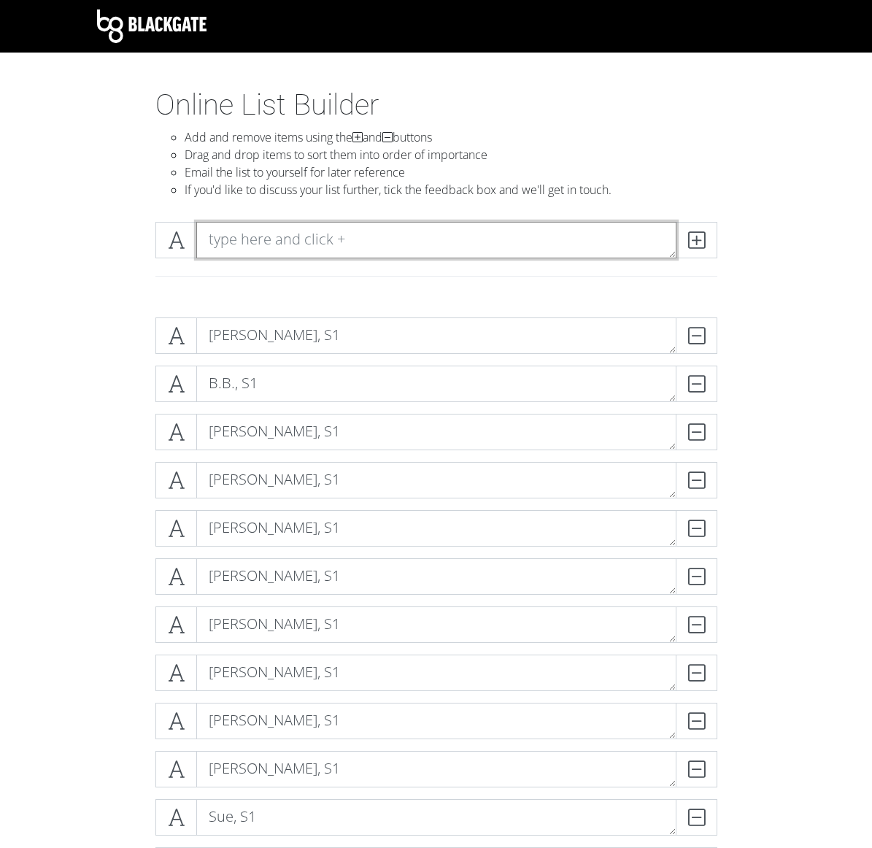
click at [364, 236] on textarea at bounding box center [436, 240] width 480 height 36
type textarea "Skupin, S2"
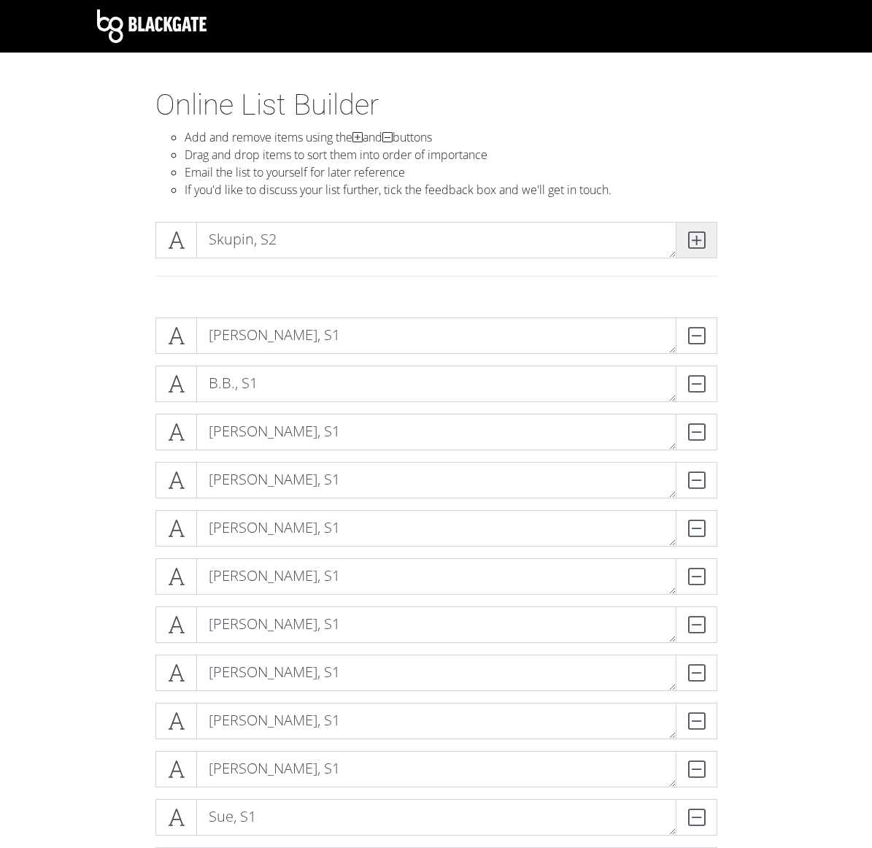
click at [364, 233] on icon at bounding box center [696, 240] width 17 height 15
type textarea "[PERSON_NAME], S2"
click at [364, 236] on icon at bounding box center [696, 240] width 17 height 15
type textarea "[PERSON_NAME], S2"
click at [364, 247] on icon at bounding box center [696, 240] width 17 height 15
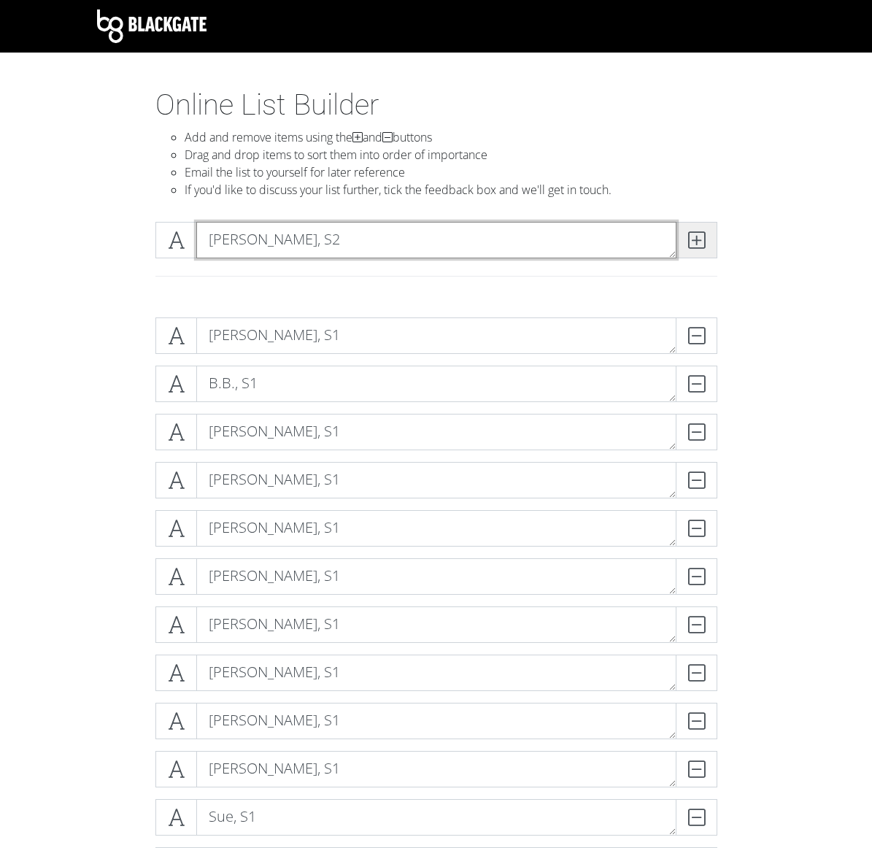
type textarea "[PERSON_NAME], S2"
click at [364, 236] on icon at bounding box center [696, 240] width 17 height 15
click at [364, 242] on textarea at bounding box center [436, 240] width 480 height 36
type textarea "[PERSON_NAME], S2"
click at [364, 240] on icon at bounding box center [696, 240] width 17 height 15
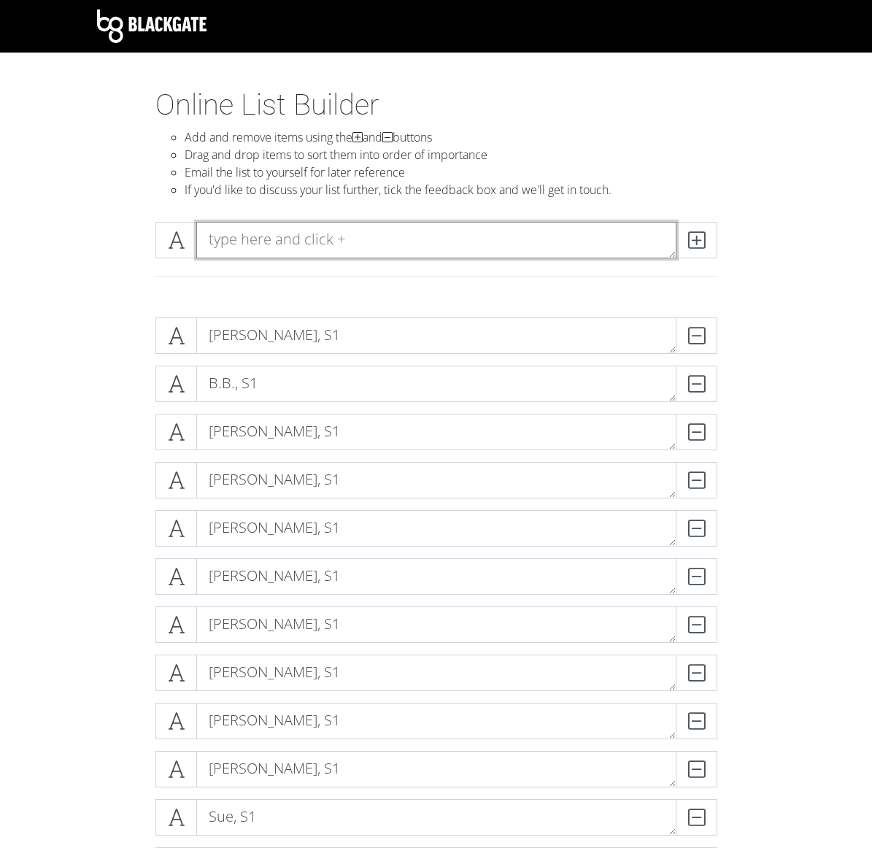
click at [364, 242] on textarea at bounding box center [436, 240] width 480 height 36
type textarea "Amber, S2"
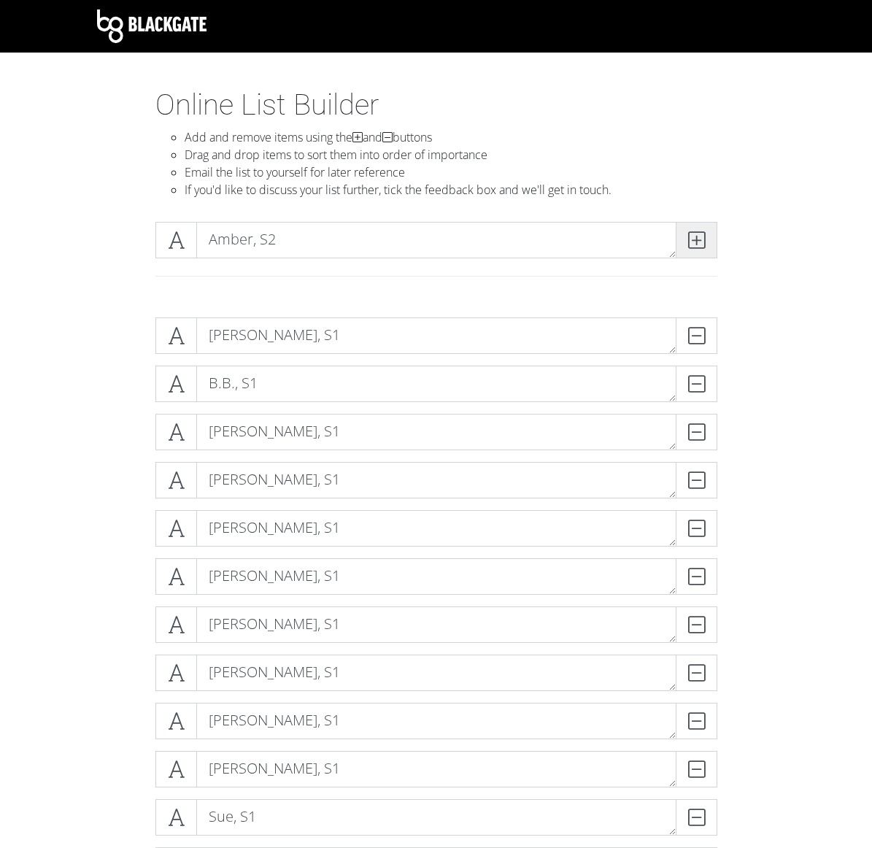
click at [364, 236] on icon at bounding box center [696, 240] width 17 height 15
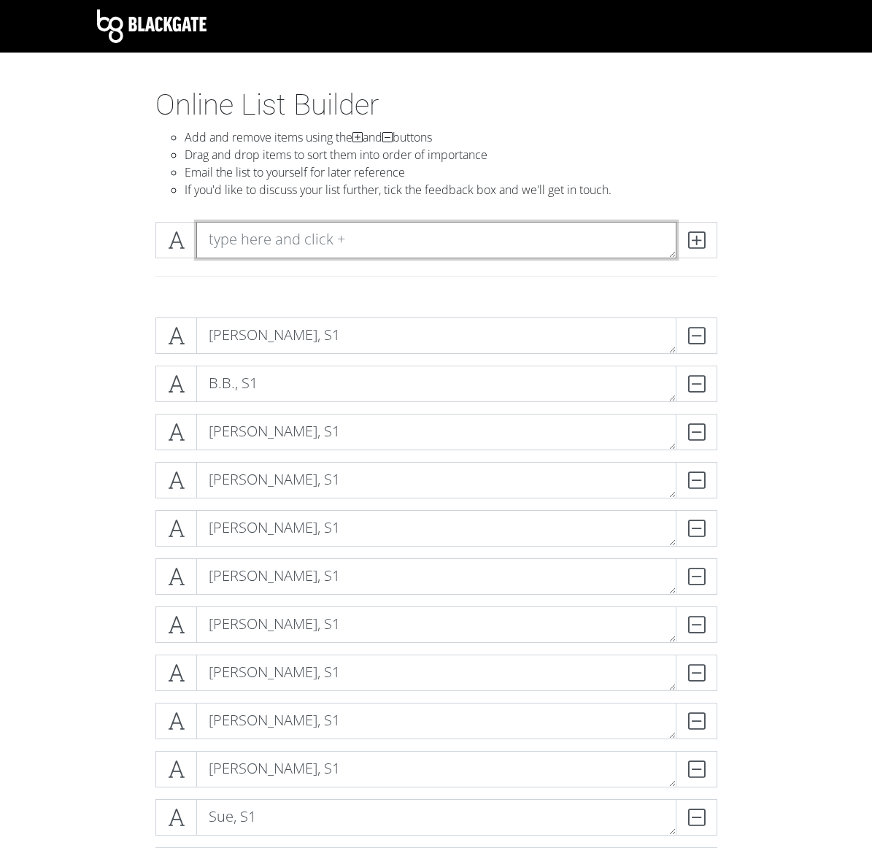
click at [330, 233] on textarea at bounding box center [436, 240] width 480 height 36
type textarea "[PERSON_NAME], S2"
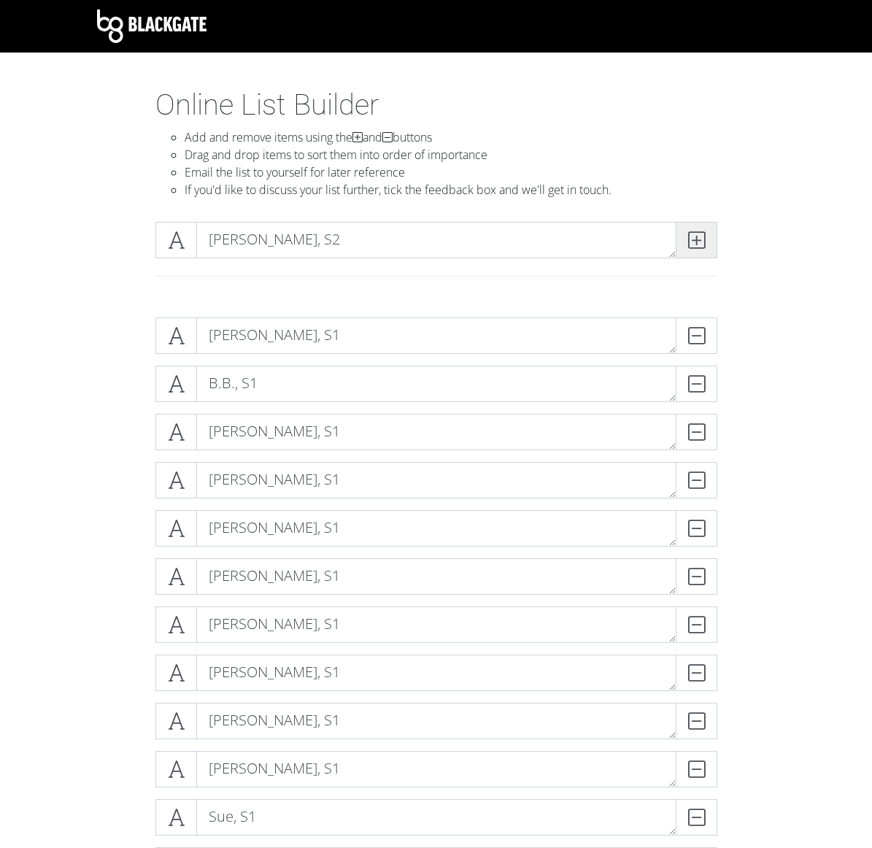
click at [364, 239] on icon at bounding box center [696, 240] width 17 height 15
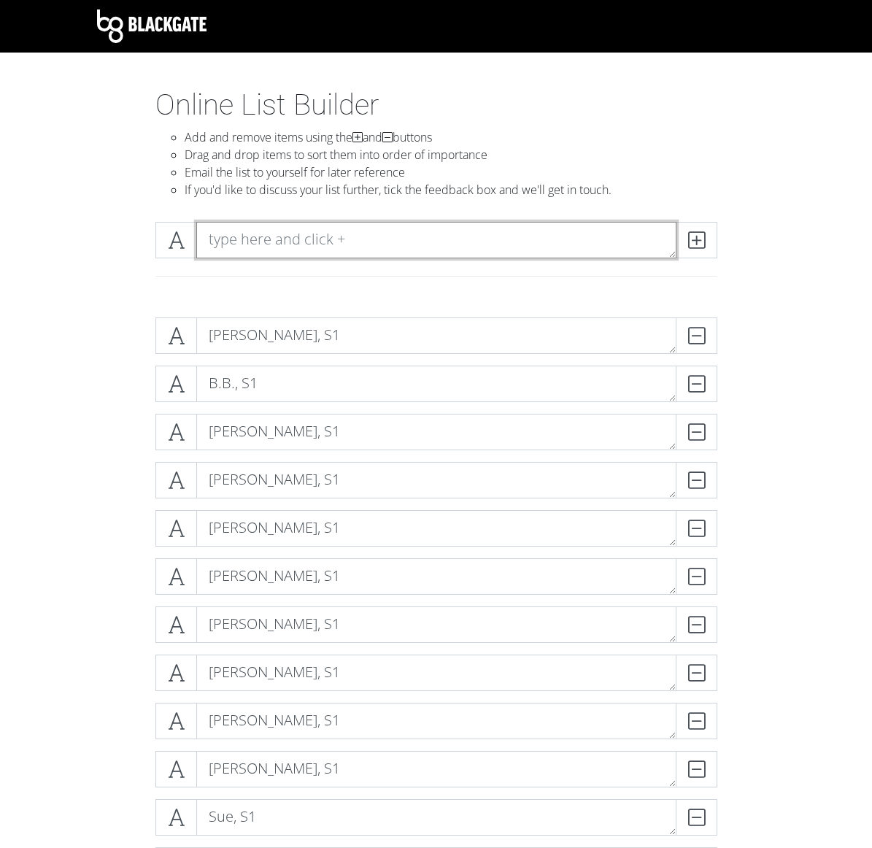
click at [364, 236] on textarea at bounding box center [436, 240] width 480 height 36
type textarea "[PERSON_NAME], S2"
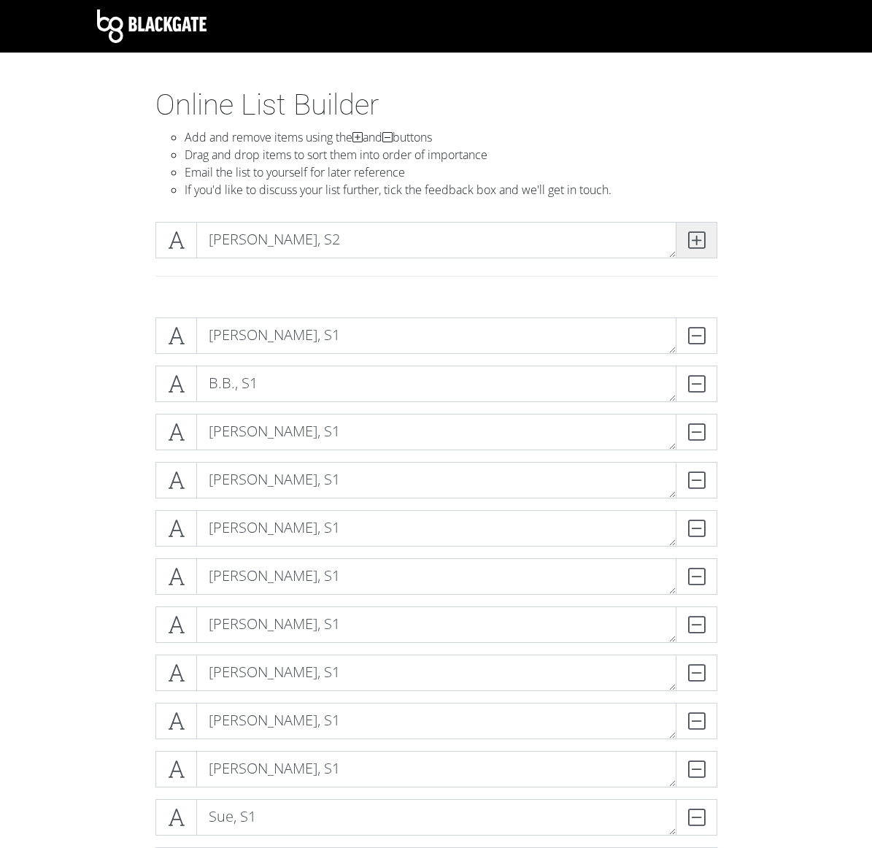
click at [364, 249] on span at bounding box center [697, 240] width 42 height 36
type textarea "[PERSON_NAME], S2"
click at [364, 238] on icon at bounding box center [696, 240] width 17 height 15
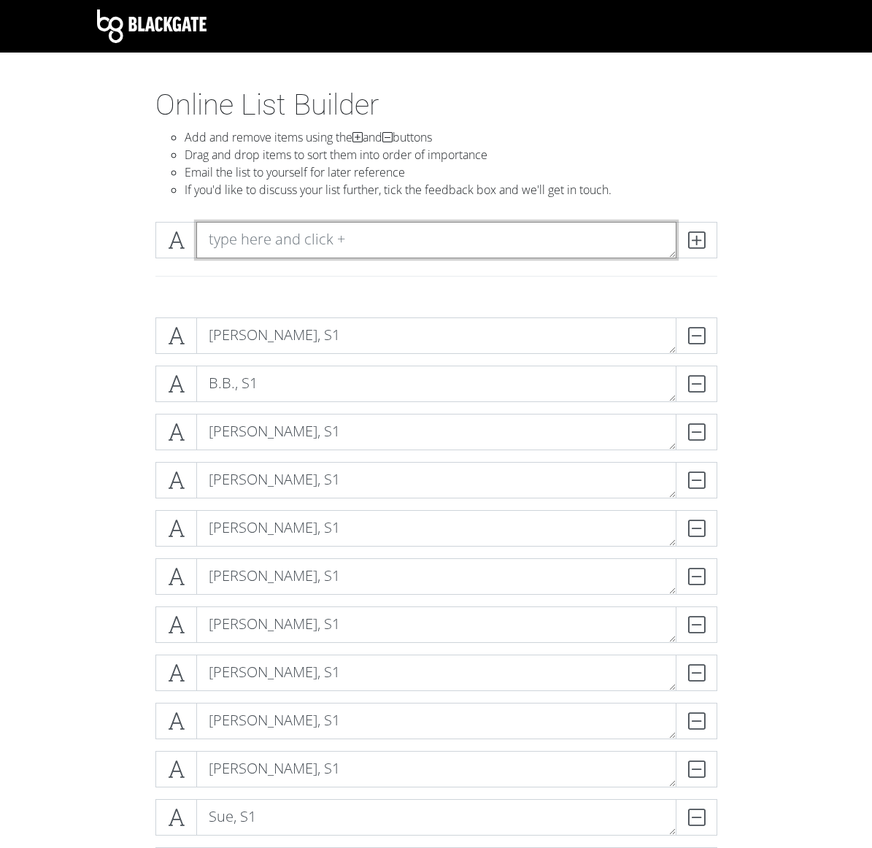
click at [364, 240] on textarea at bounding box center [436, 240] width 480 height 36
type textarea "C"
type textarea "[PERSON_NAME], S2"
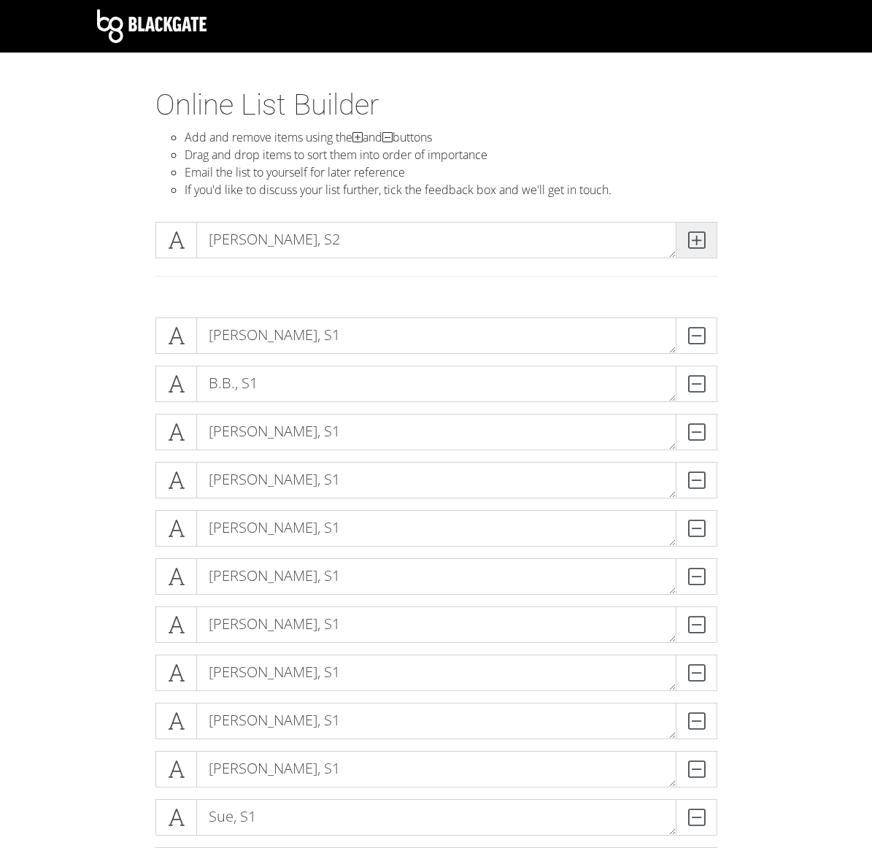
click at [364, 239] on icon at bounding box center [696, 240] width 17 height 15
type textarea "[PERSON_NAME], S2"
click at [364, 235] on icon at bounding box center [696, 240] width 17 height 15
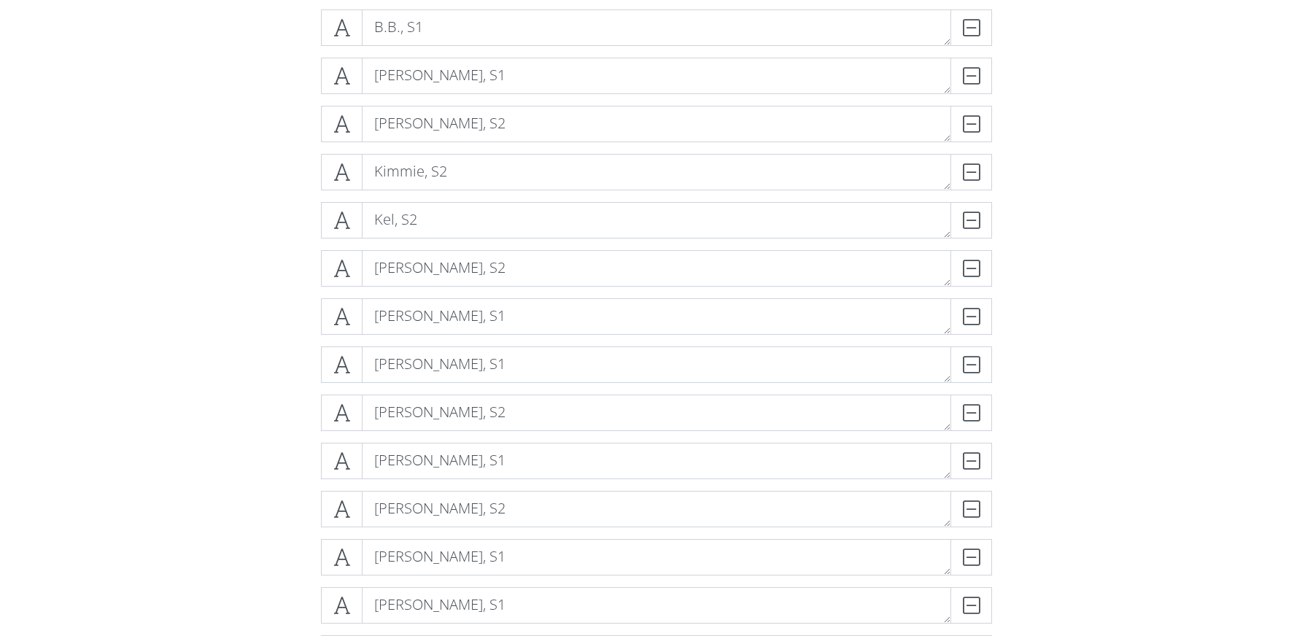
scroll to position [378, 0]
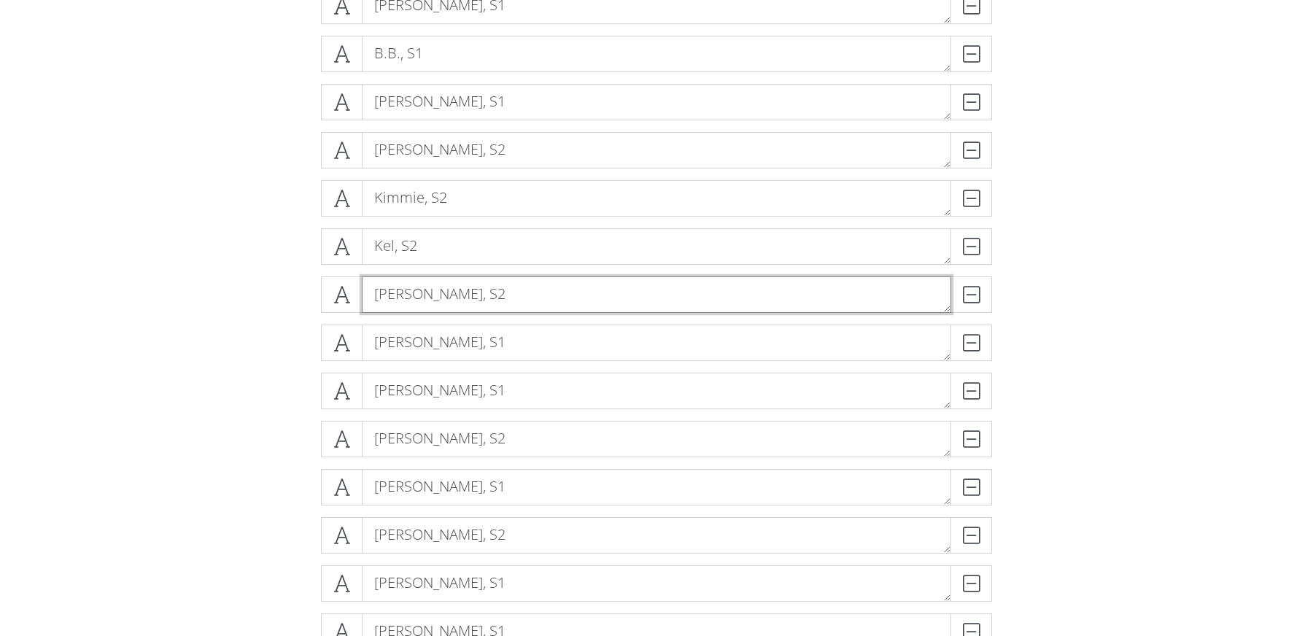
click at [364, 294] on textarea "[PERSON_NAME], S2" at bounding box center [657, 295] width 590 height 36
type textarea "[PERSON_NAME], (Mad Dog) S2"
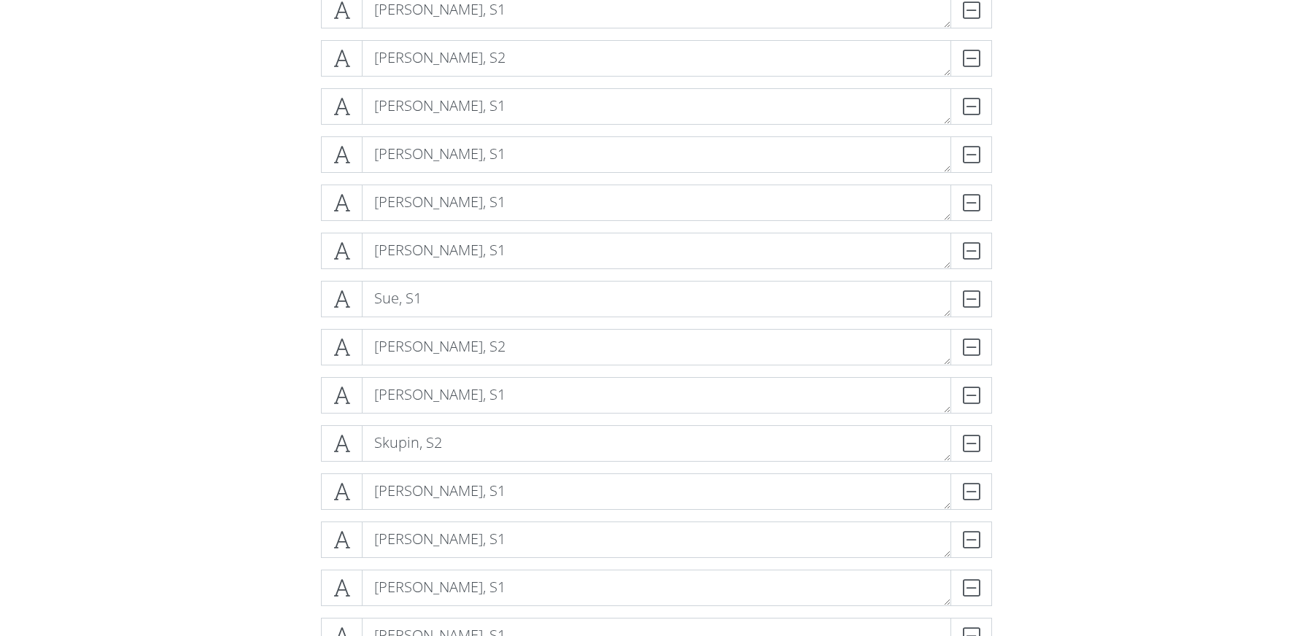
scroll to position [900, 0]
click at [326, 275] on div "[PERSON_NAME], S2 DELETE" at bounding box center [656, 260] width 679 height 48
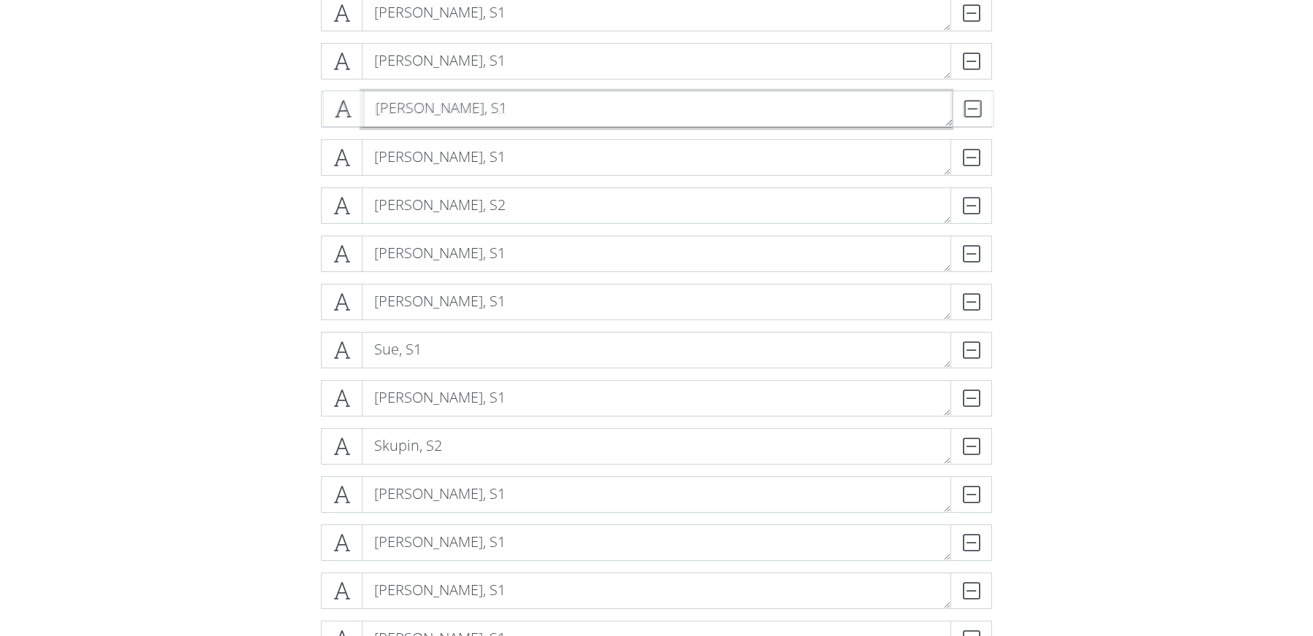
click at [364, 100] on textarea "[PERSON_NAME], S2" at bounding box center [657, 109] width 590 height 36
click at [198, 297] on form "Debb, S2 DELETE [PERSON_NAME], S1 DELETE B.B., S1 DELETE [PERSON_NAME], S1 DELE…" at bounding box center [656, 296] width 1313 height 1783
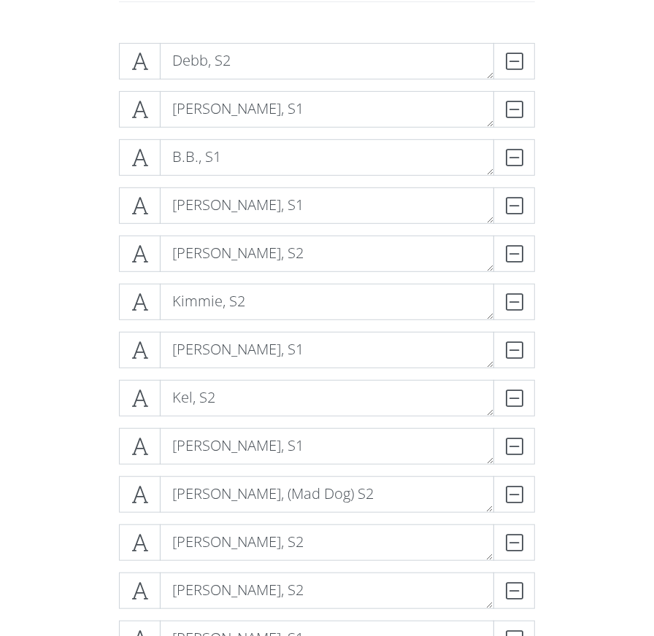
scroll to position [0, 0]
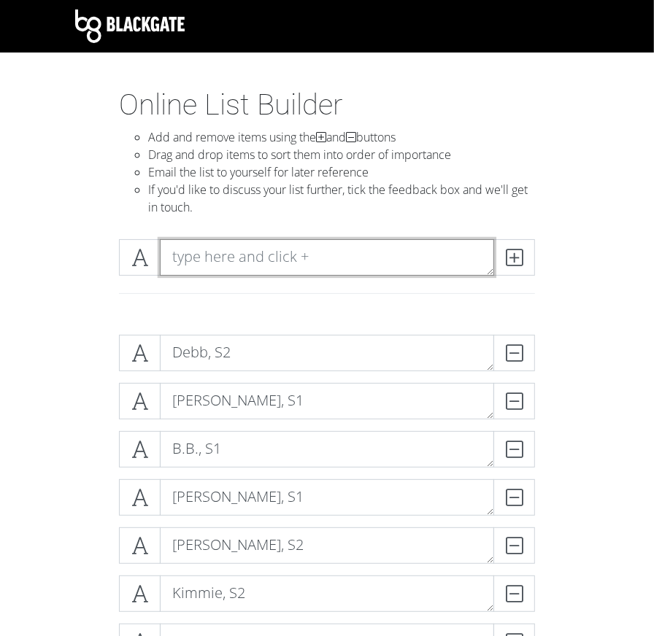
click at [348, 263] on textarea at bounding box center [327, 257] width 334 height 36
type textarea "[PERSON_NAME], S3"
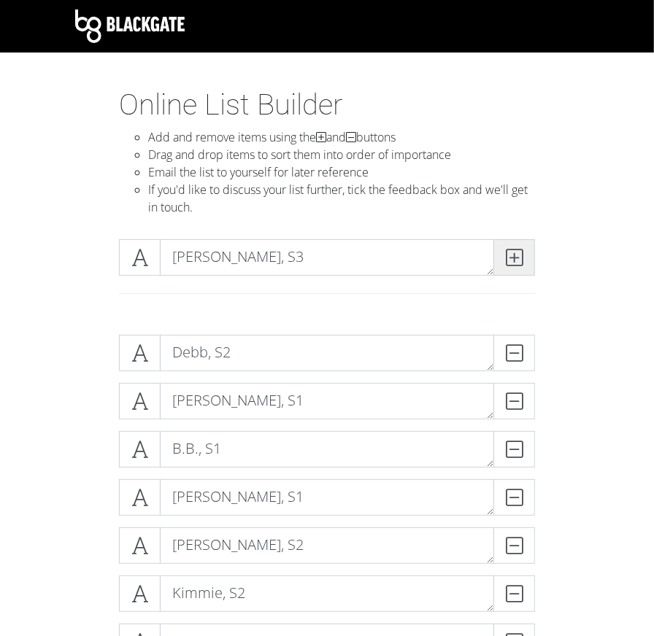
click at [364, 258] on icon at bounding box center [514, 257] width 17 height 15
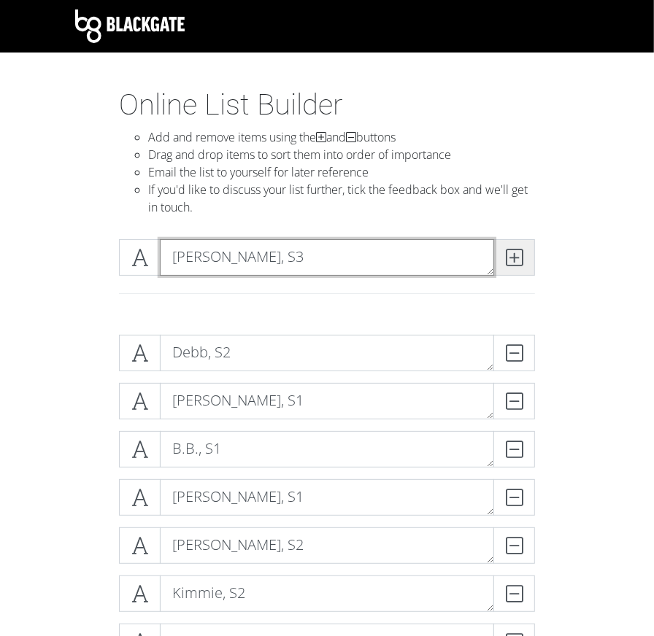
type textarea "[PERSON_NAME], S3"
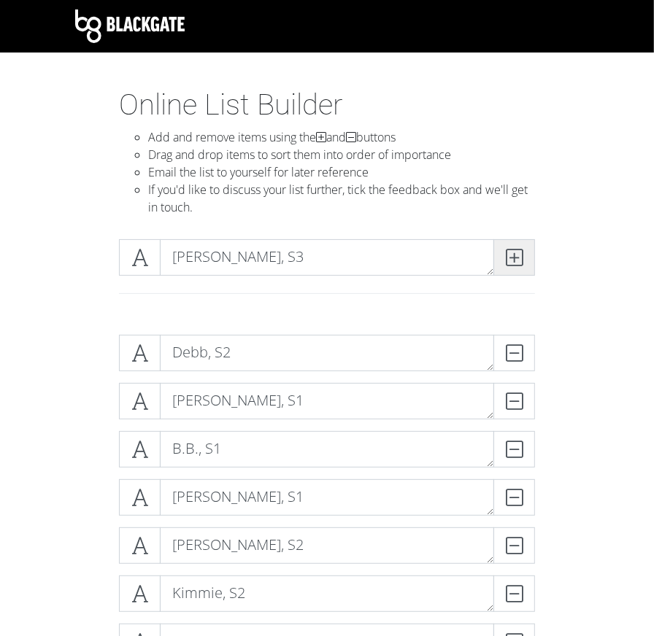
click at [364, 255] on icon at bounding box center [514, 257] width 17 height 15
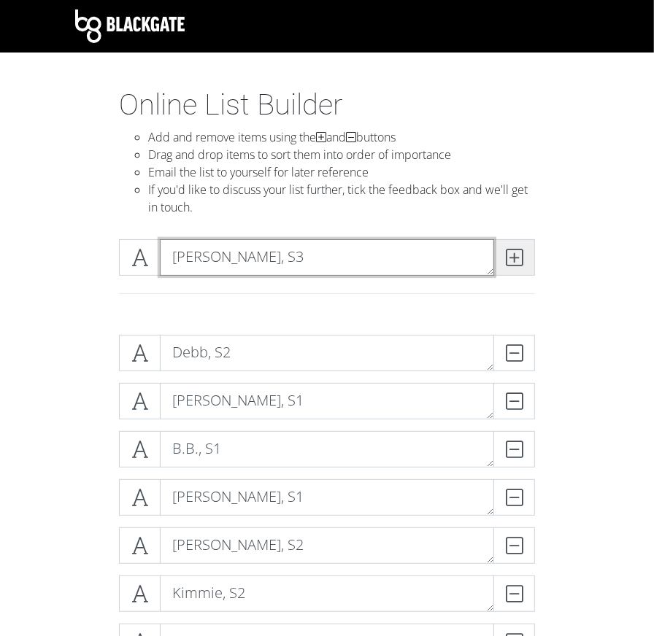
type textarea "[PERSON_NAME], S3"
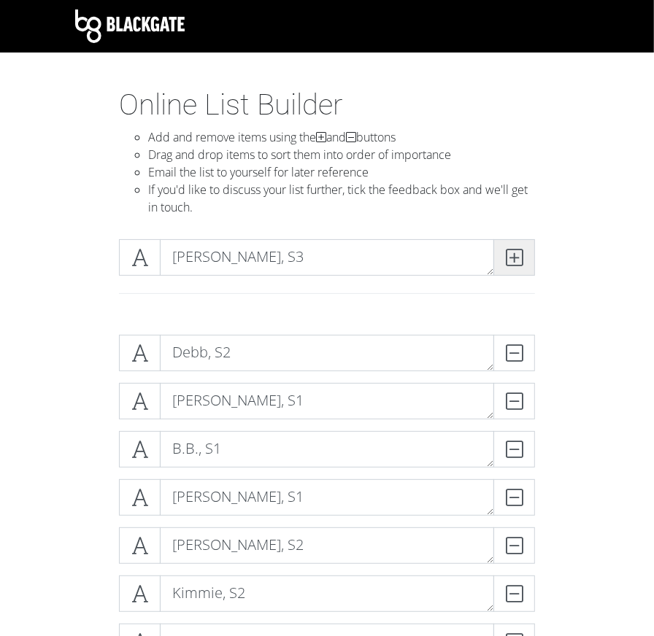
click at [364, 259] on icon at bounding box center [514, 257] width 17 height 15
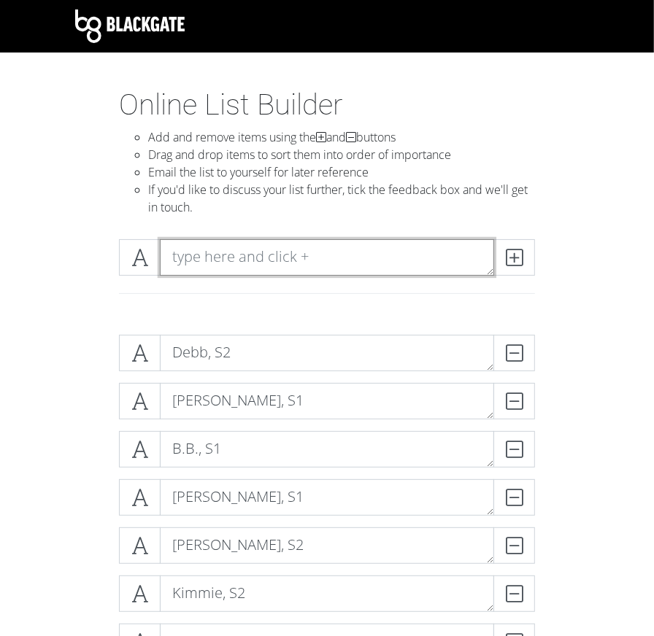
click at [317, 252] on textarea at bounding box center [327, 257] width 334 height 36
type textarea "[PERSON_NAME], S3"
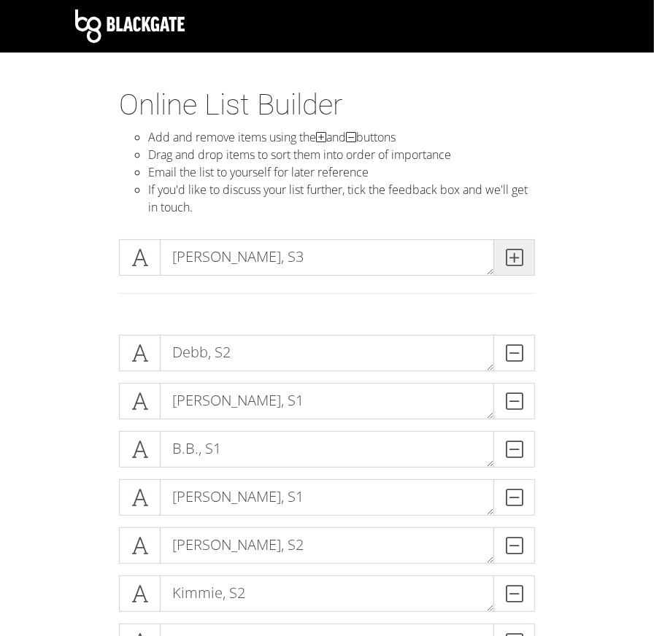
click at [364, 250] on icon at bounding box center [514, 257] width 17 height 15
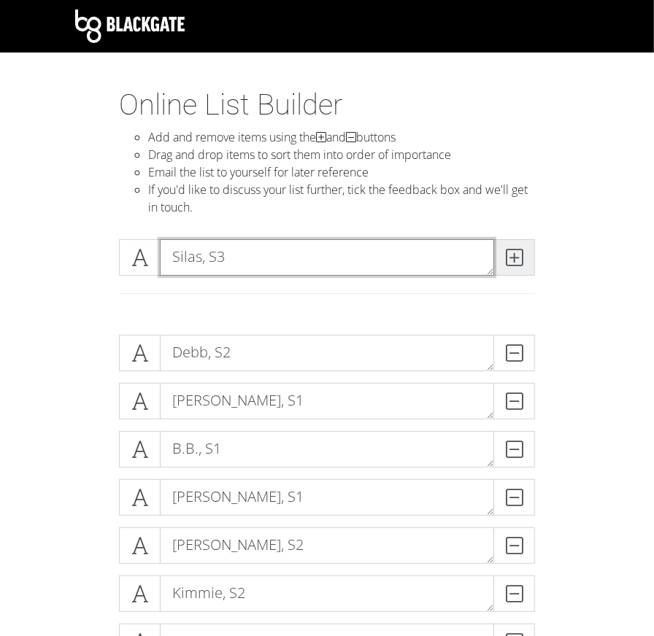
type textarea "Silas, S3"
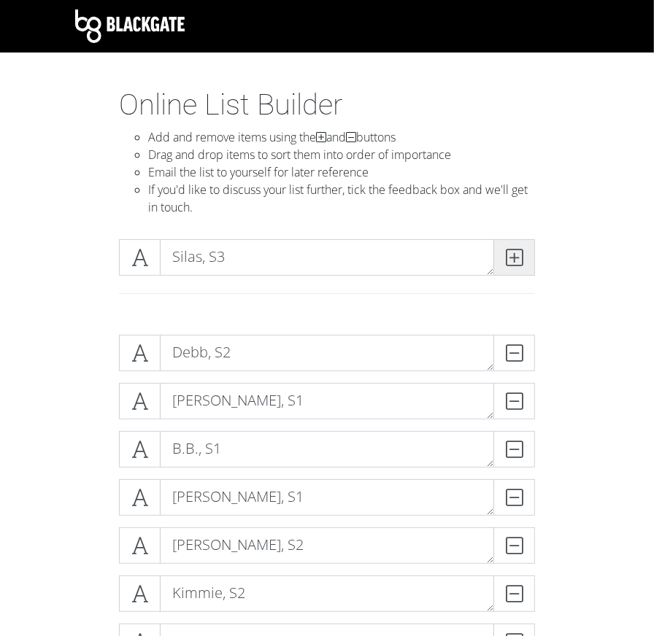
click at [364, 263] on icon at bounding box center [514, 257] width 17 height 15
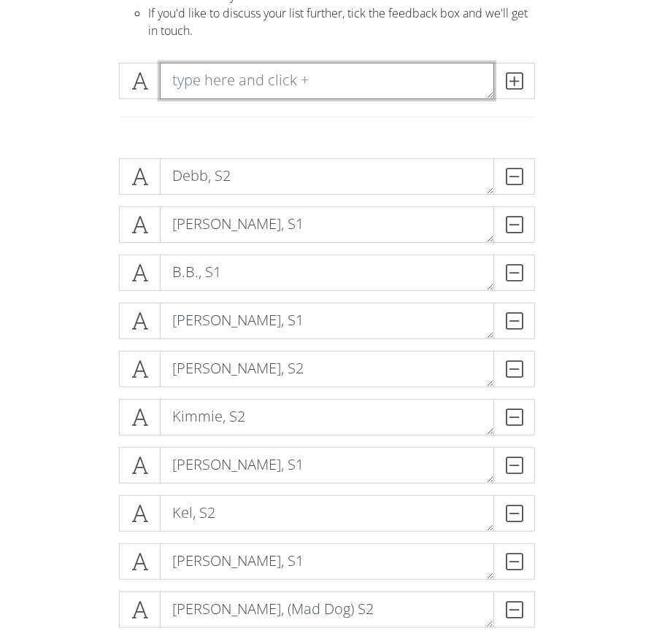
scroll to position [146, 0]
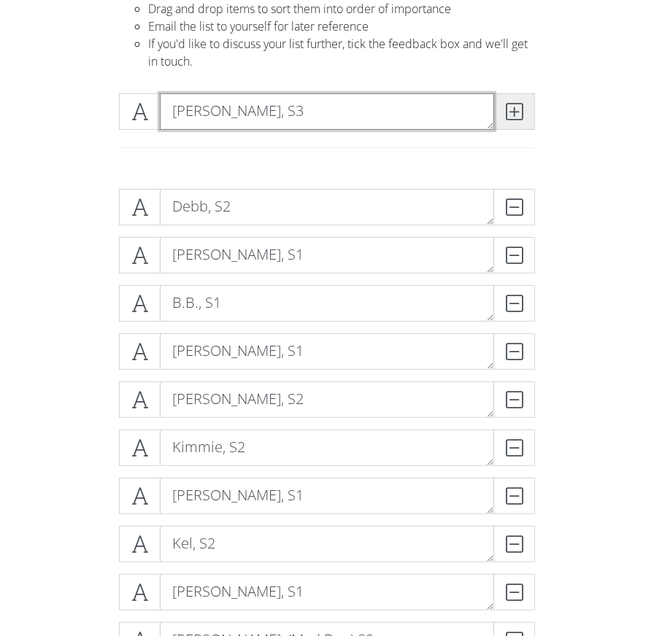
type textarea "[PERSON_NAME], S3"
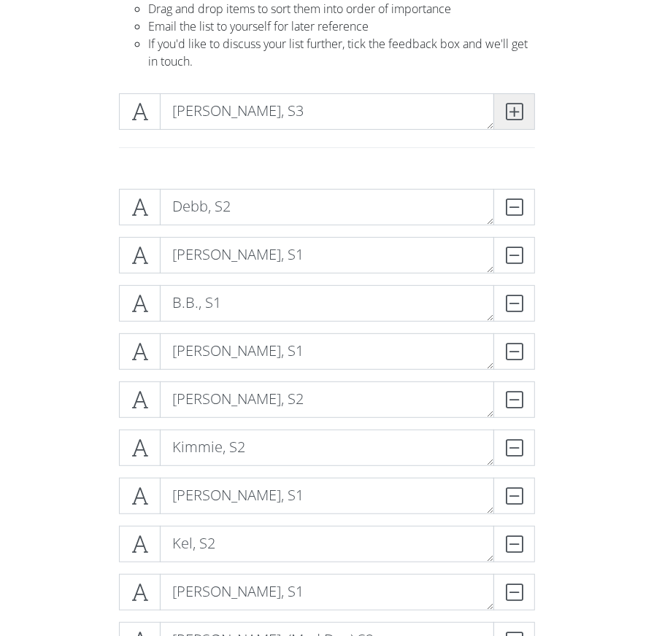
click at [364, 110] on icon at bounding box center [514, 111] width 17 height 15
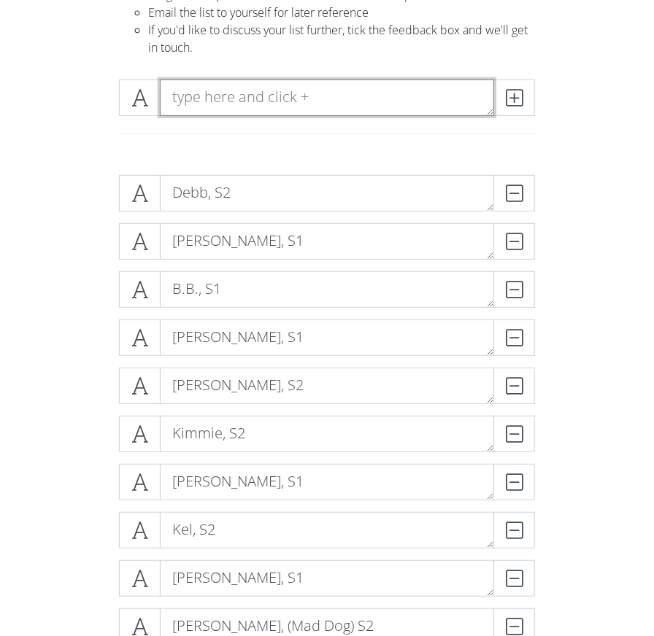
scroll to position [157, 0]
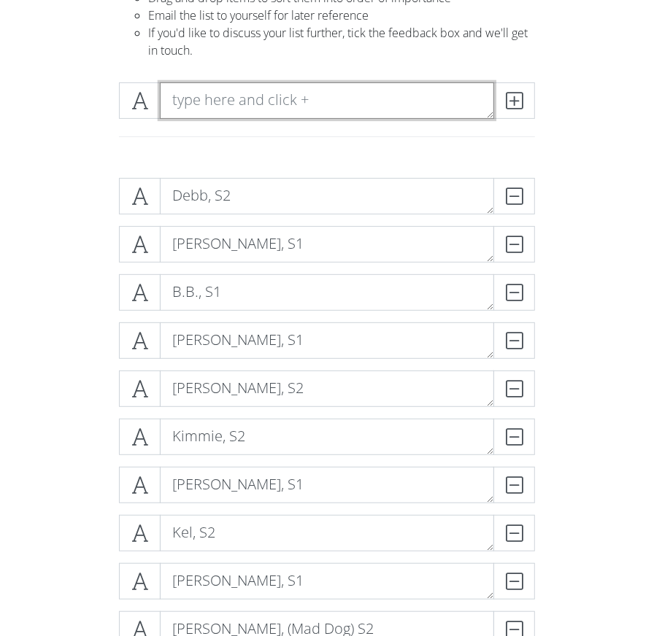
click at [240, 93] on textarea at bounding box center [327, 100] width 334 height 36
type textarea "Silas, S3"
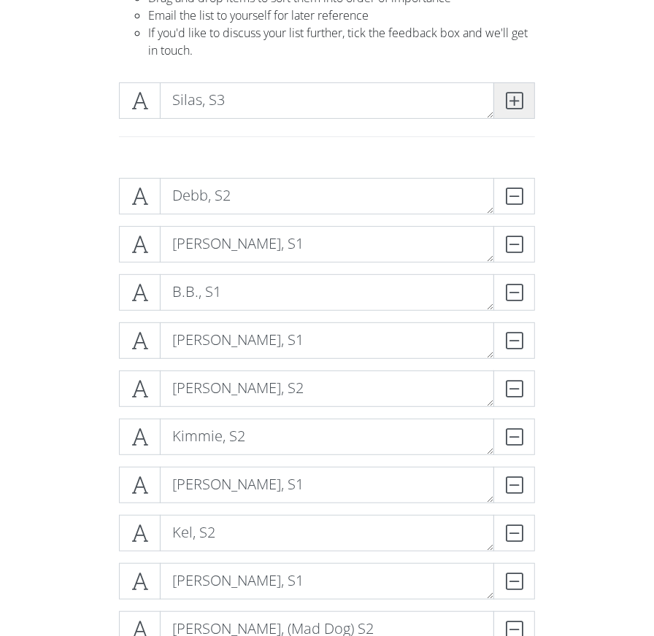
click at [364, 103] on icon at bounding box center [514, 100] width 17 height 15
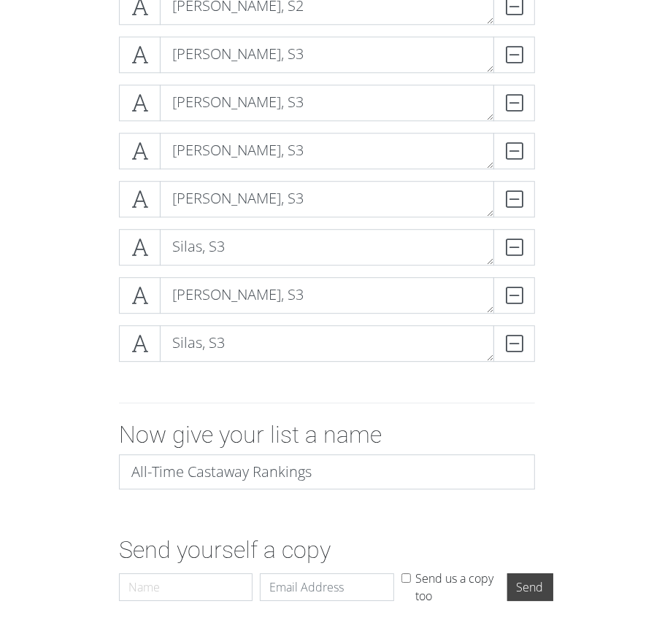
scroll to position [1839, 0]
click at [364, 342] on div "DELETE" at bounding box center [505, 344] width 58 height 36
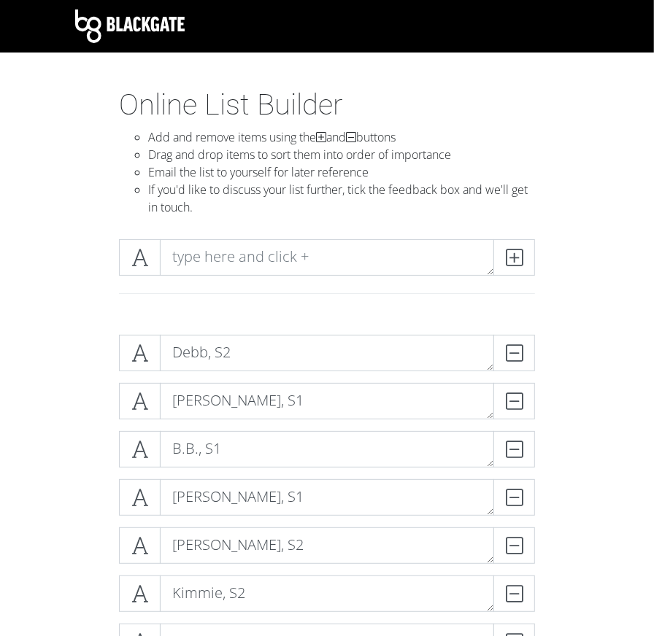
scroll to position [0, 0]
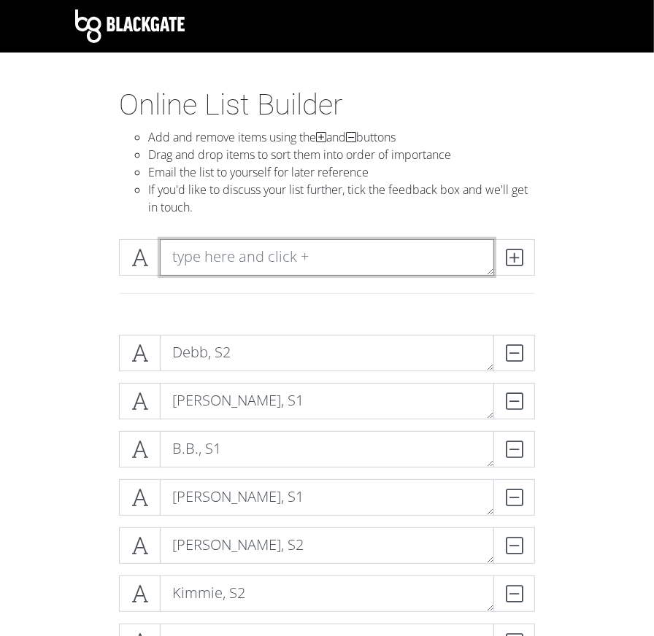
click at [364, 266] on textarea at bounding box center [327, 257] width 334 height 36
type textarea "[PERSON_NAME], S3"
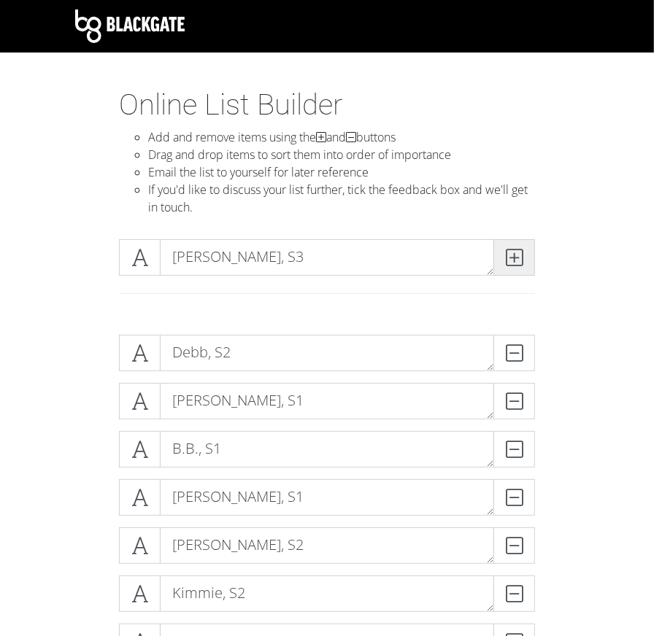
click at [364, 258] on icon at bounding box center [514, 257] width 17 height 15
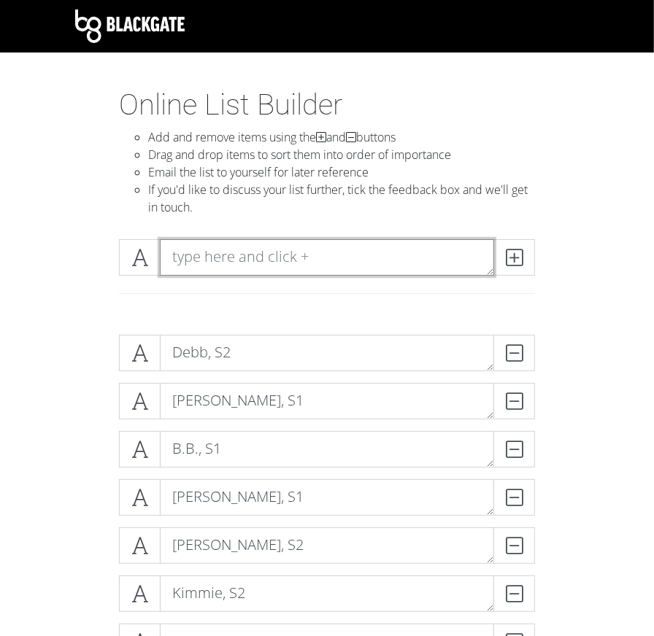
click at [316, 258] on textarea at bounding box center [327, 257] width 334 height 36
type textarea "[PERSON_NAME], S3"
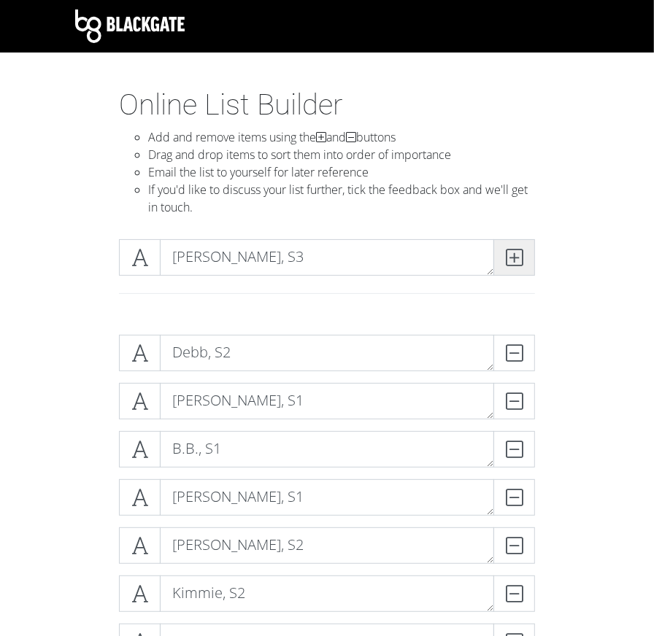
click at [364, 258] on icon at bounding box center [514, 257] width 17 height 15
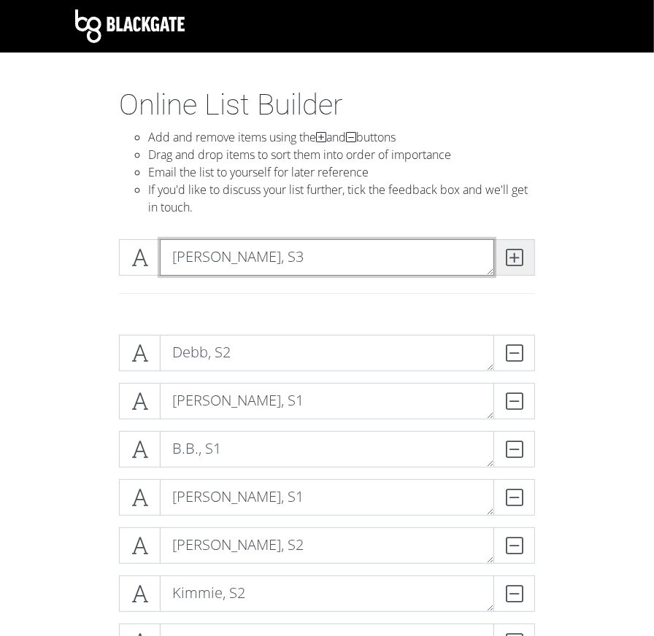
type textarea "[PERSON_NAME], S3"
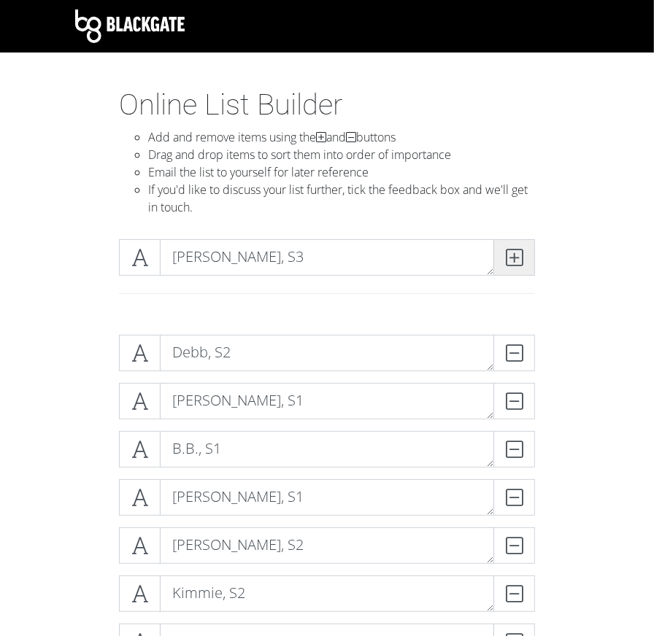
click at [364, 250] on icon at bounding box center [514, 257] width 17 height 15
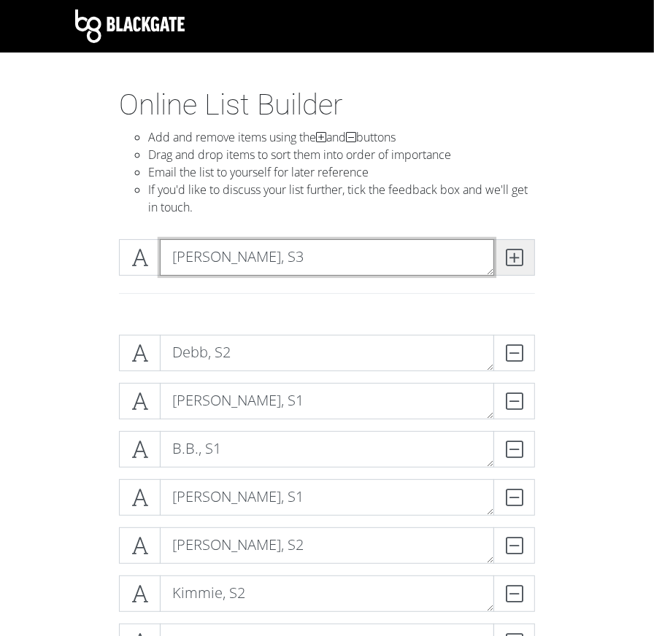
type textarea "[PERSON_NAME], S3"
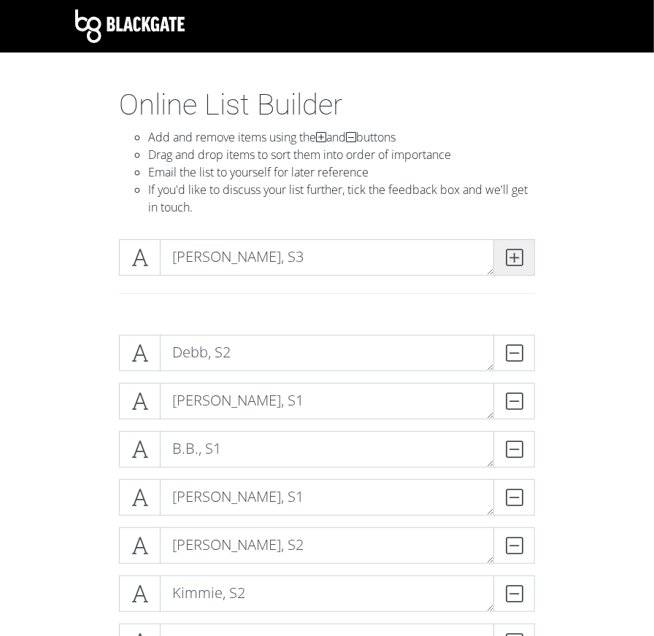
click at [364, 262] on icon at bounding box center [514, 257] width 17 height 15
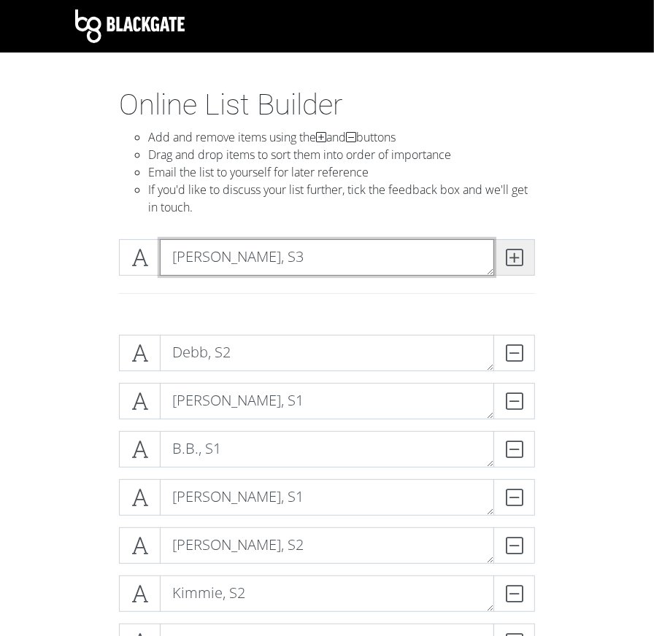
type textarea "[PERSON_NAME], S3"
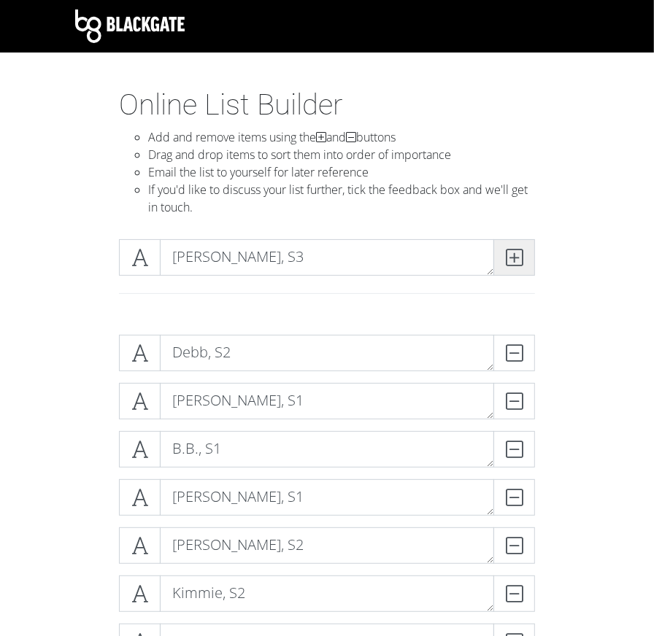
click at [364, 256] on icon at bounding box center [514, 257] width 17 height 15
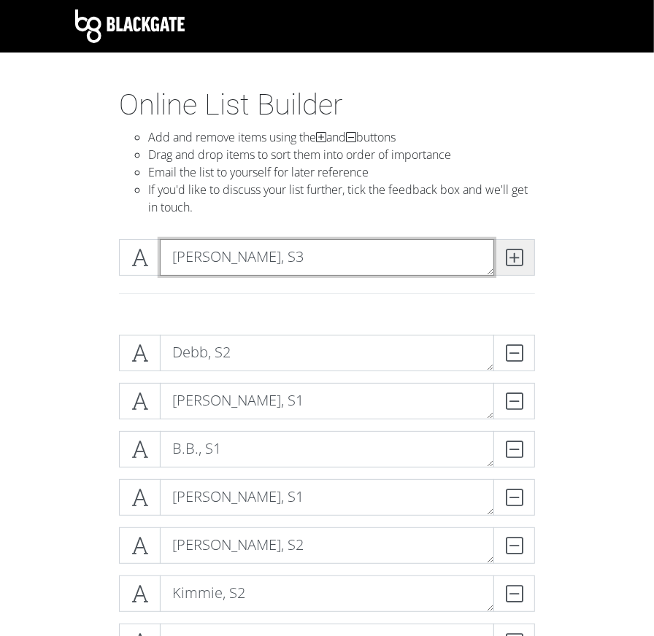
type textarea "[PERSON_NAME], S3"
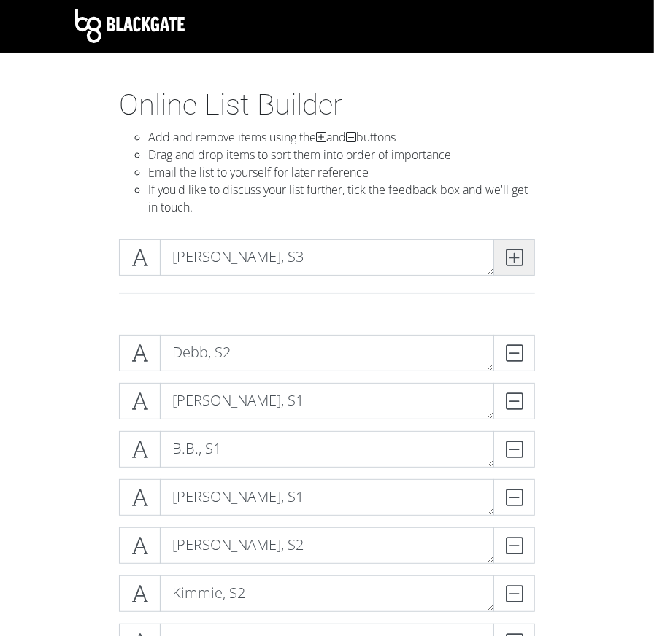
click at [364, 259] on icon at bounding box center [514, 257] width 17 height 15
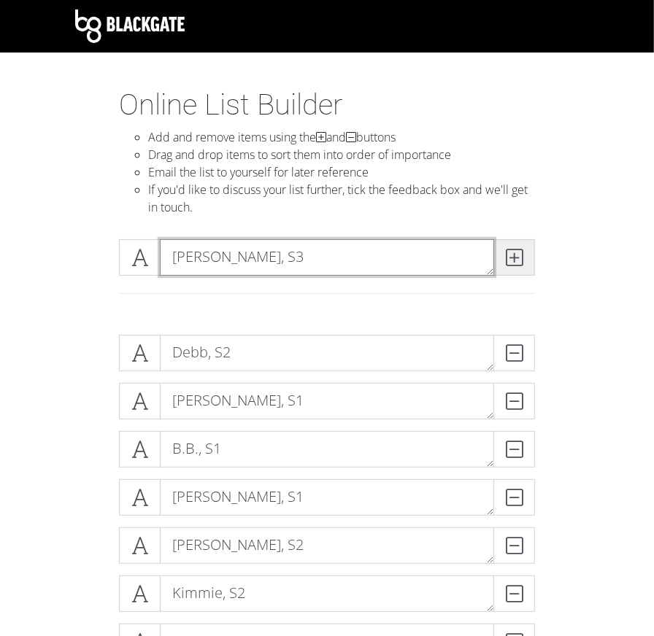
type textarea "[PERSON_NAME], S3"
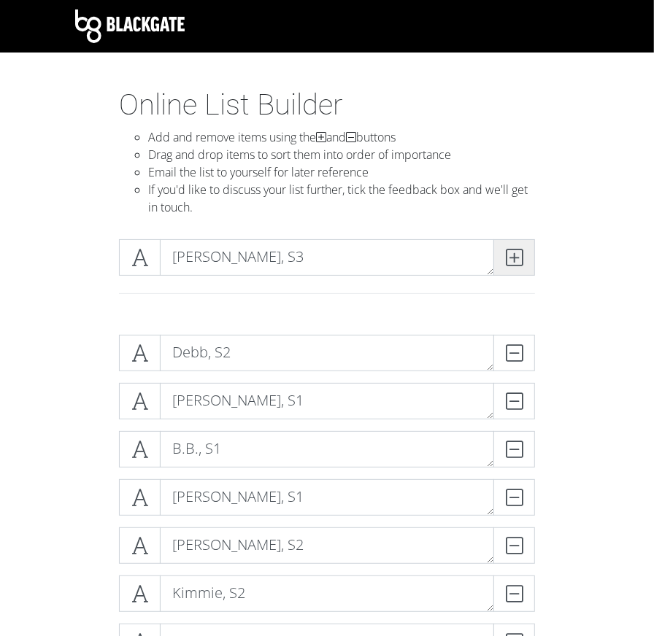
click at [364, 258] on icon at bounding box center [514, 257] width 17 height 15
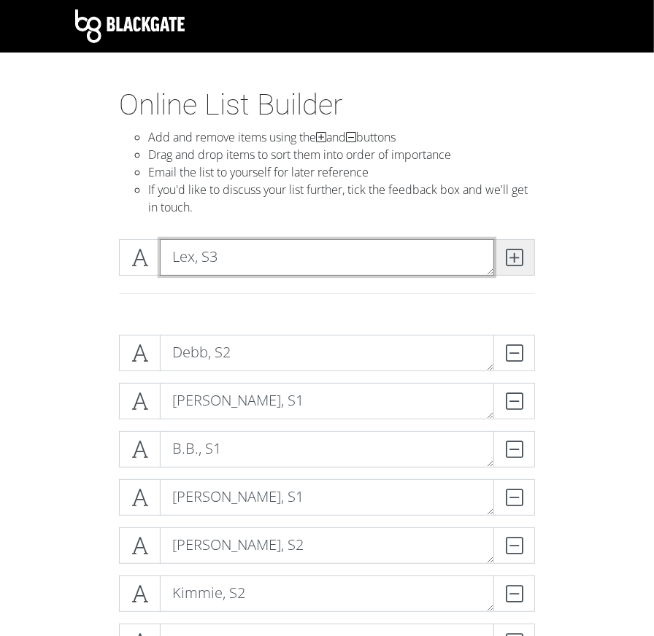
type textarea "Lex, S3"
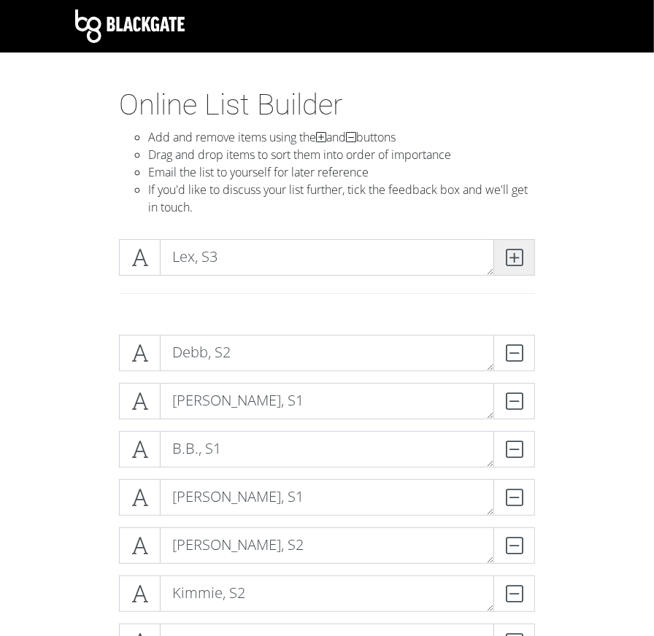
click at [364, 252] on icon at bounding box center [514, 257] width 17 height 15
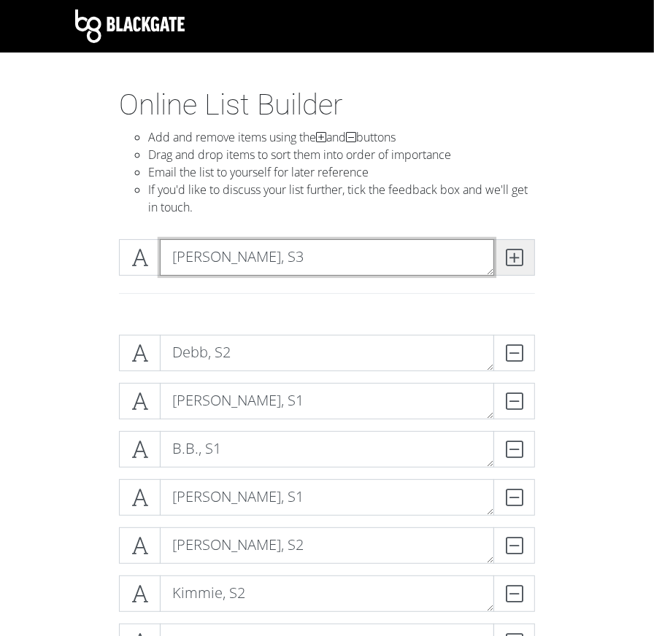
type textarea "[PERSON_NAME], S3"
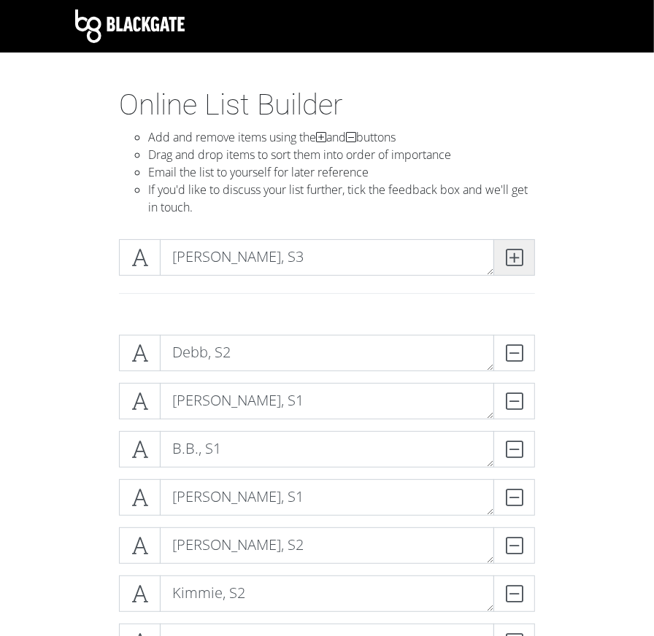
click at [364, 258] on icon at bounding box center [514, 257] width 17 height 15
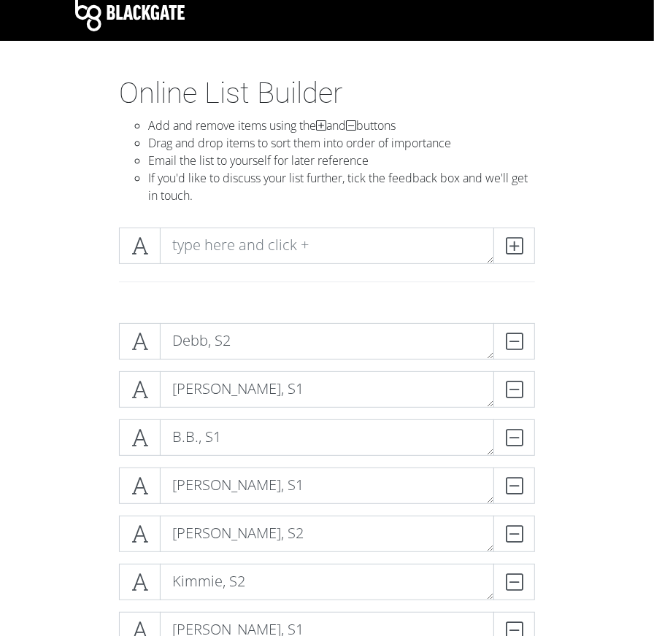
scroll to position [21, 0]
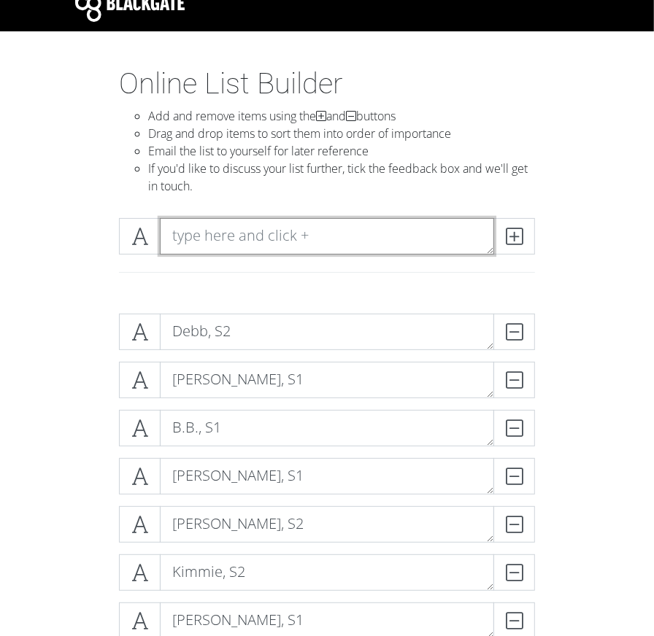
click at [304, 223] on textarea at bounding box center [327, 236] width 334 height 36
type textarea "[PERSON_NAME], S3"
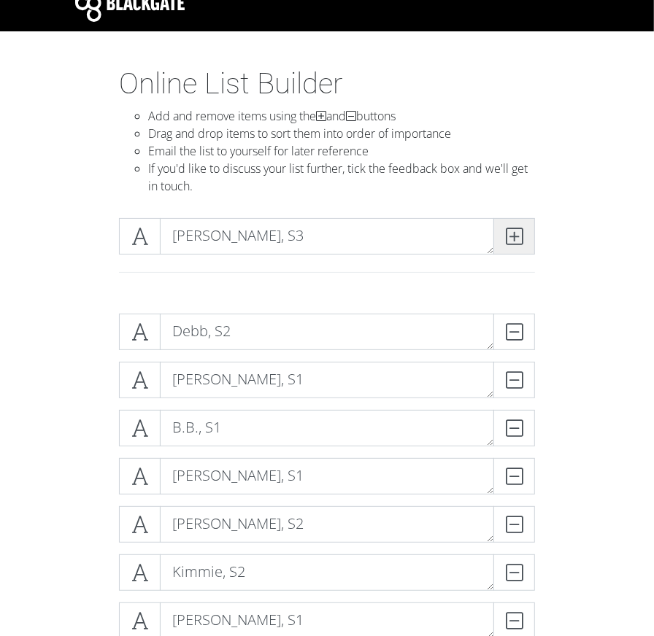
click at [364, 235] on icon at bounding box center [514, 236] width 17 height 15
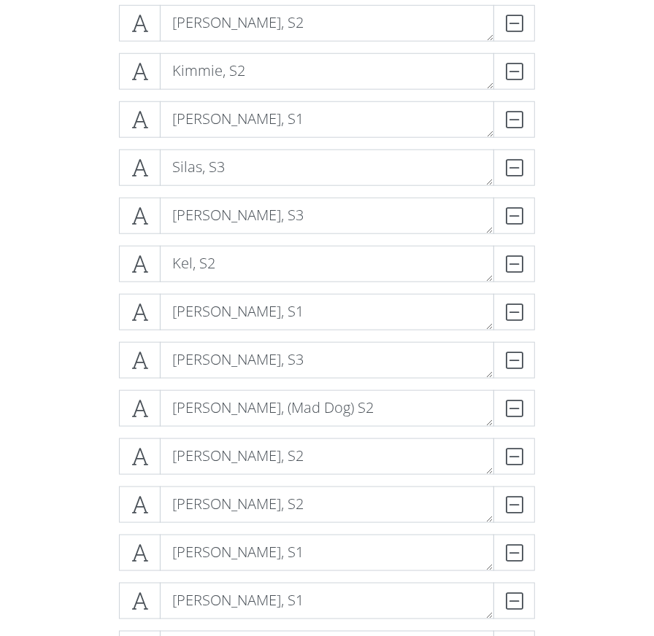
scroll to position [606, 0]
